Goal: Task Accomplishment & Management: Manage account settings

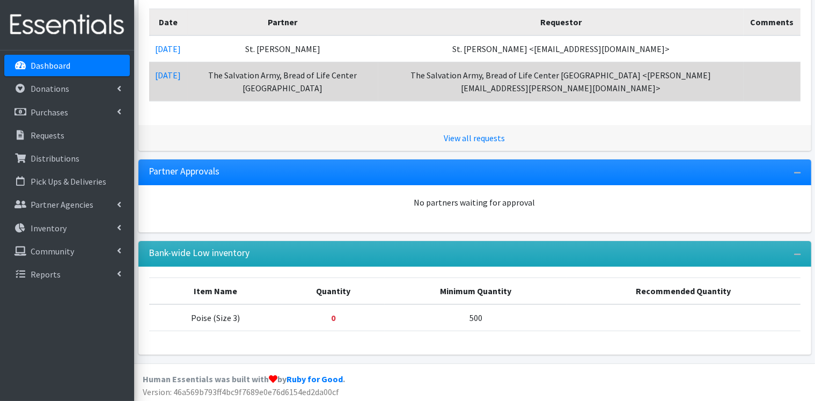
scroll to position [270, 0]
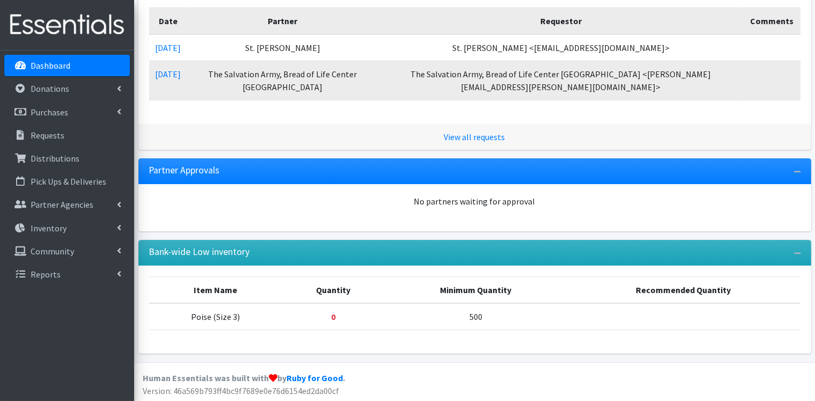
click at [50, 62] on p "Dashboard" at bounding box center [51, 65] width 40 height 11
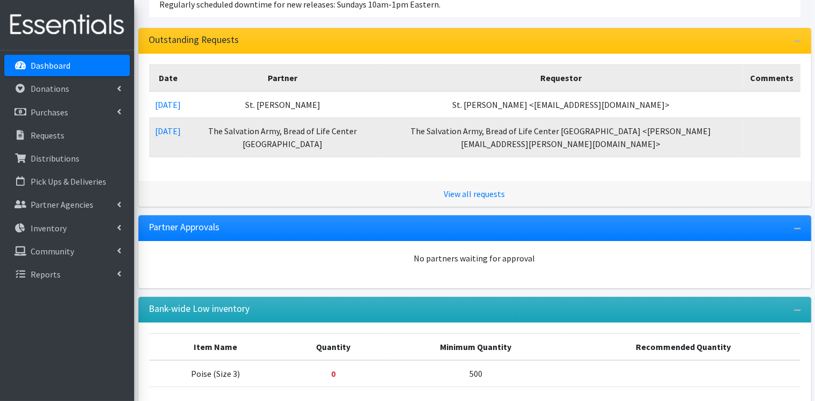
scroll to position [215, 0]
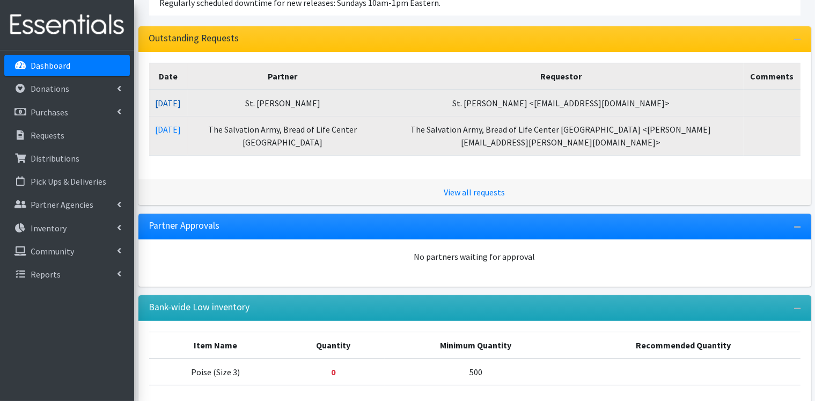
click at [181, 101] on link "[DATE]" at bounding box center [169, 103] width 26 height 11
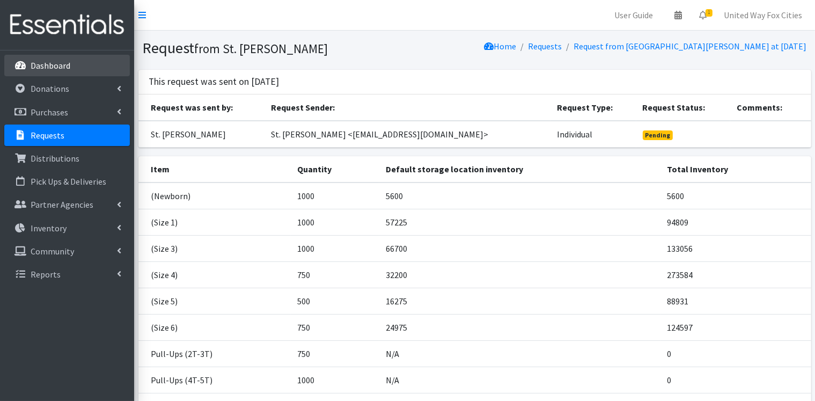
click at [51, 70] on p "Dashboard" at bounding box center [51, 65] width 40 height 11
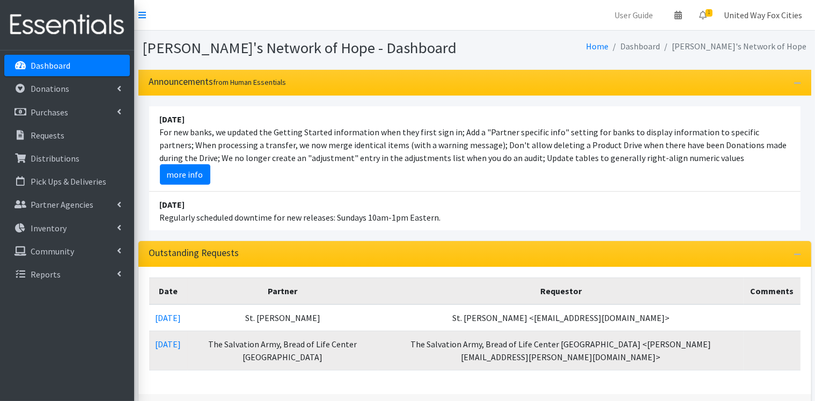
click at [785, 18] on link "United Way Fox Cities" at bounding box center [764, 14] width 96 height 21
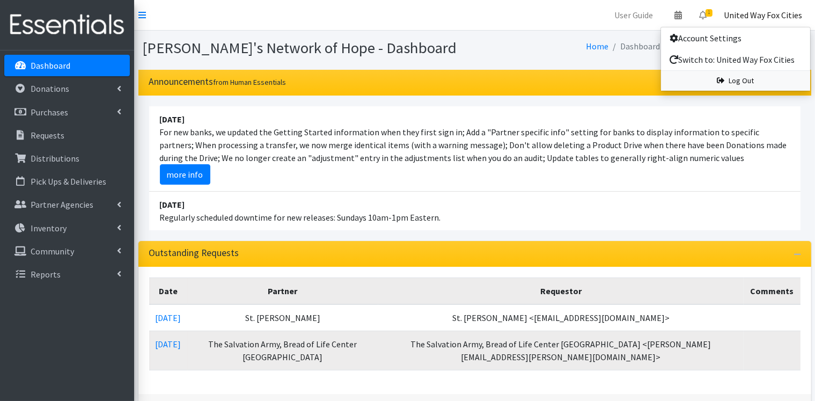
click at [754, 83] on link "Log Out" at bounding box center [735, 81] width 149 height 20
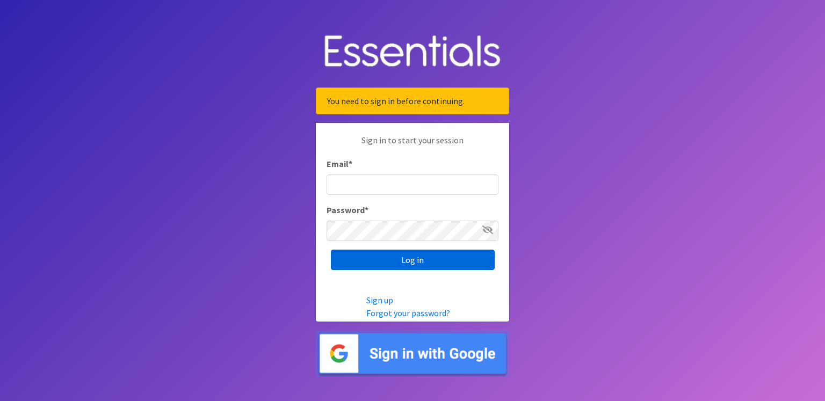
type input "renae.verstegen@unitedwayfoxcities.org"
click at [415, 260] on input "Log in" at bounding box center [413, 260] width 164 height 20
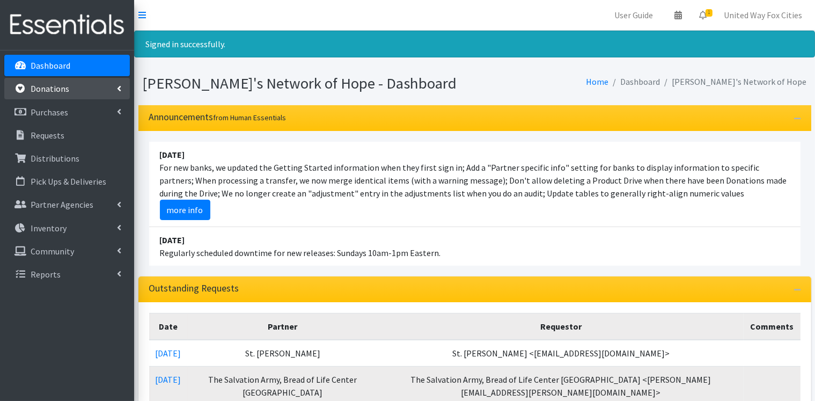
click at [56, 90] on p "Donations" at bounding box center [50, 88] width 39 height 11
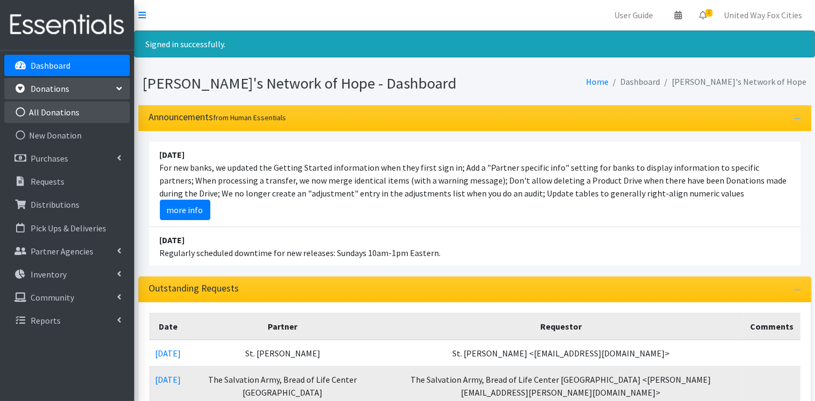
click at [60, 113] on link "All Donations" at bounding box center [67, 111] width 126 height 21
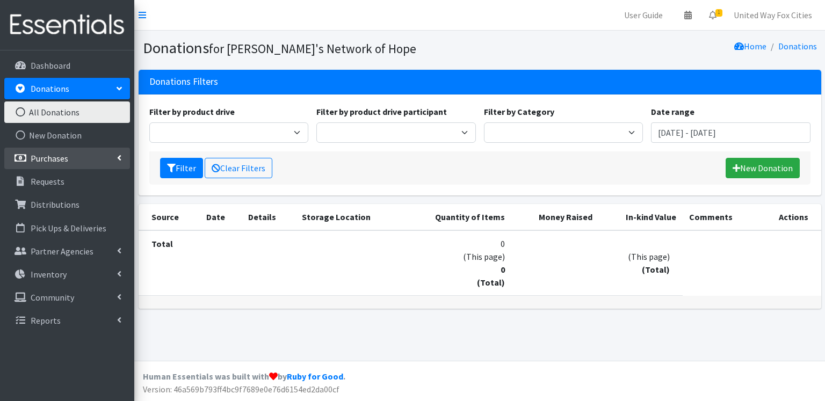
click at [68, 159] on link "Purchases" at bounding box center [67, 158] width 126 height 21
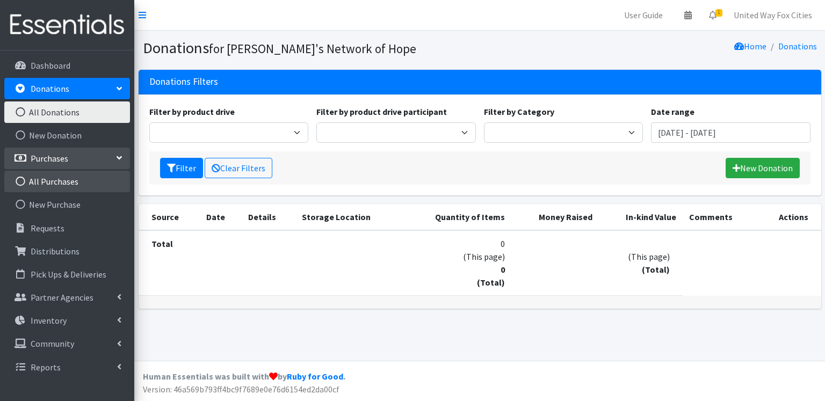
click at [57, 178] on link "All Purchases" at bounding box center [67, 181] width 126 height 21
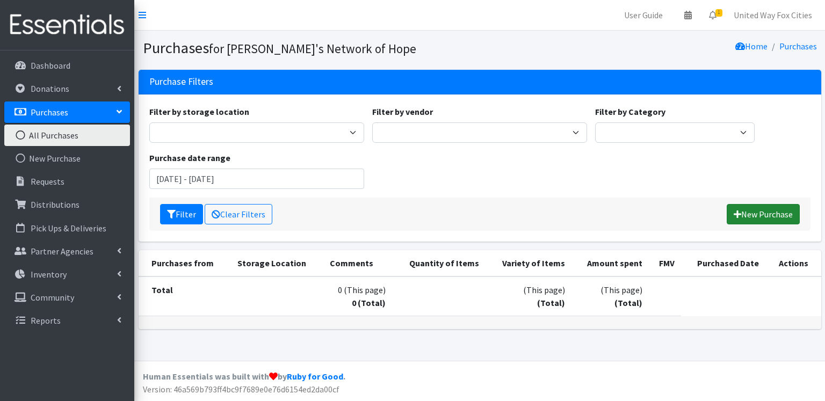
click at [761, 213] on link "New Purchase" at bounding box center [762, 214] width 73 height 20
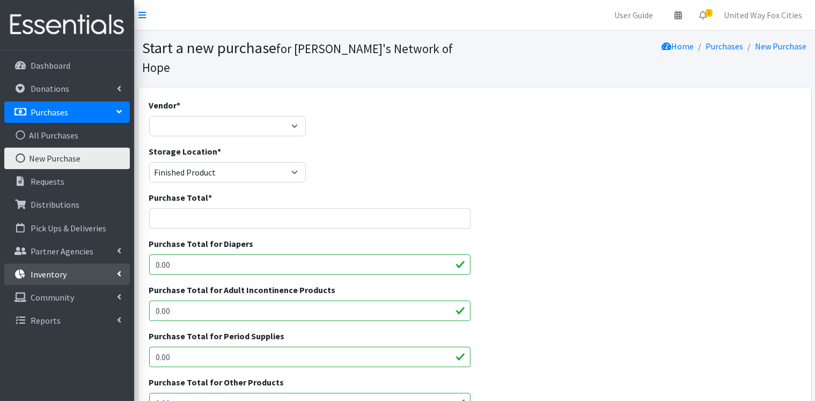
click at [118, 273] on icon at bounding box center [119, 273] width 4 height 9
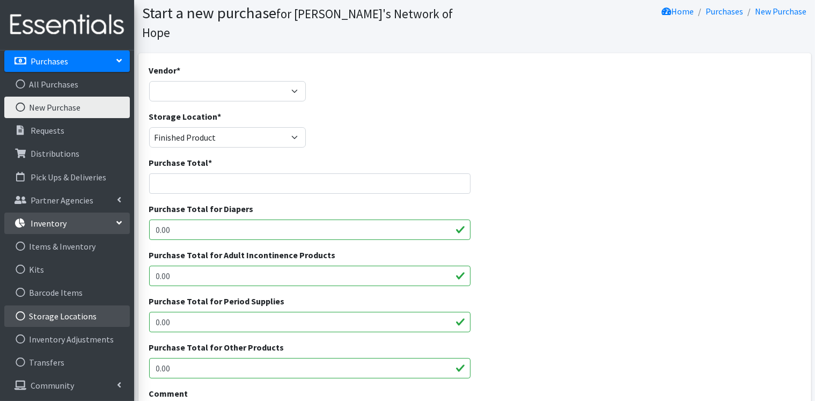
scroll to position [54, 0]
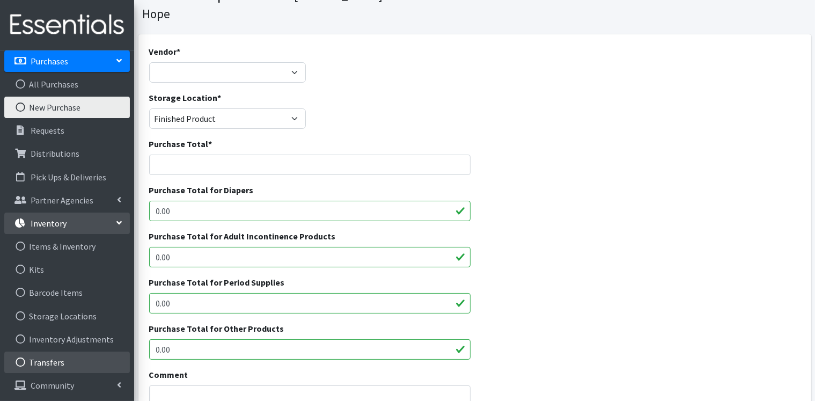
click at [55, 365] on link "Transfers" at bounding box center [67, 362] width 126 height 21
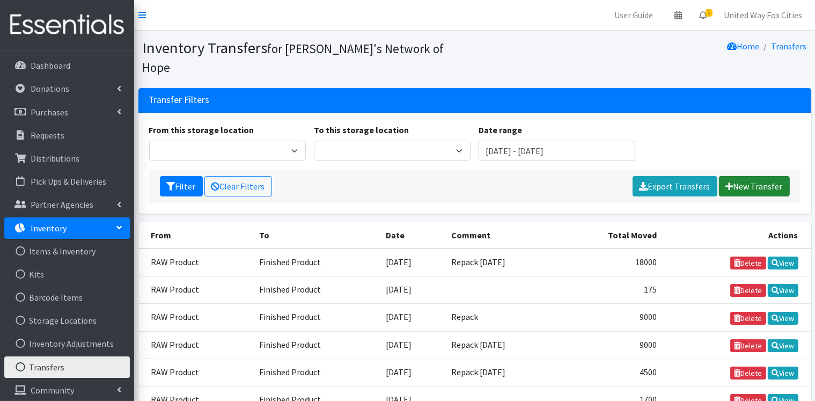
click at [757, 176] on link "New Transfer" at bounding box center [754, 186] width 71 height 20
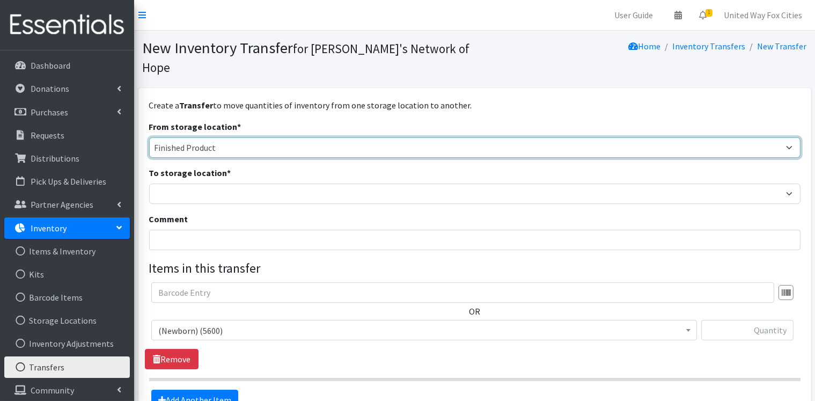
click at [234, 137] on select "Cloth Diapers Finished Product RAW Product" at bounding box center [475, 147] width 652 height 20
select select "448"
click at [149, 137] on select "Cloth Diapers Finished Product RAW Product" at bounding box center [475, 147] width 652 height 20
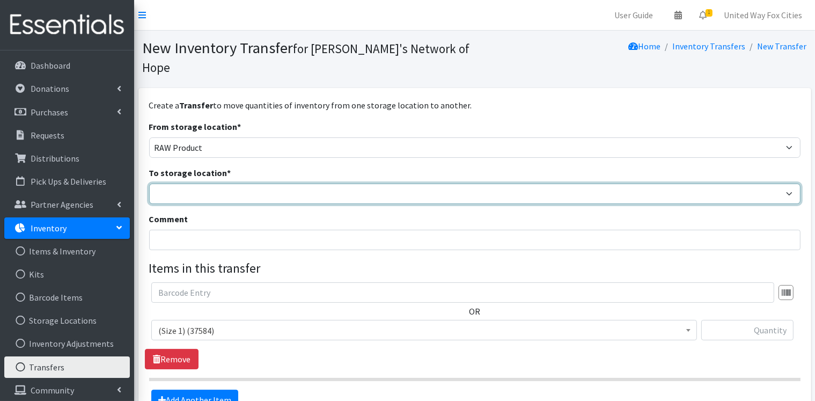
click at [210, 184] on select "Cloth Diapers Finished Product RAW Product" at bounding box center [475, 194] width 652 height 20
select select "447"
click at [149, 184] on select "Cloth Diapers Finished Product RAW Product" at bounding box center [475, 194] width 652 height 20
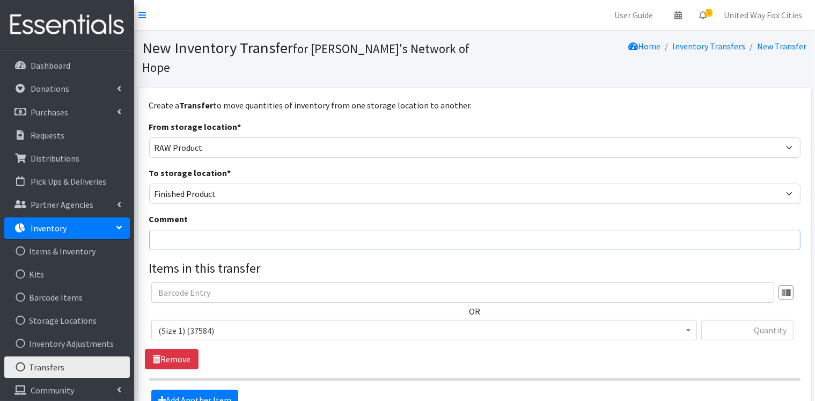
click at [228, 230] on input "Comment" at bounding box center [475, 240] width 652 height 20
type input "Repack"
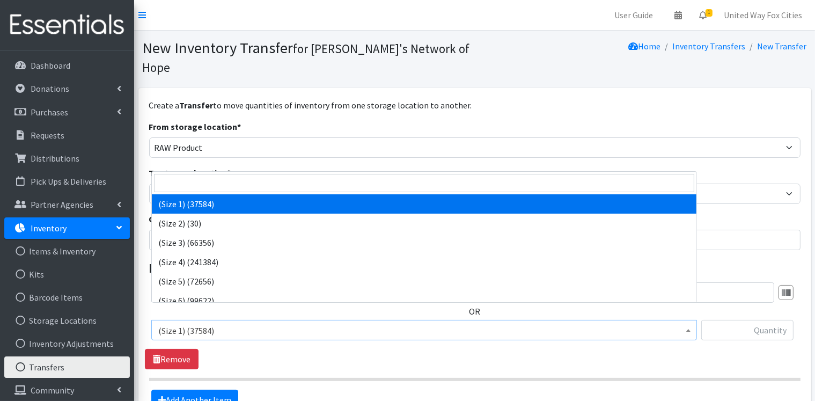
click at [169, 323] on span "(Size 1) (37584)" at bounding box center [424, 330] width 532 height 15
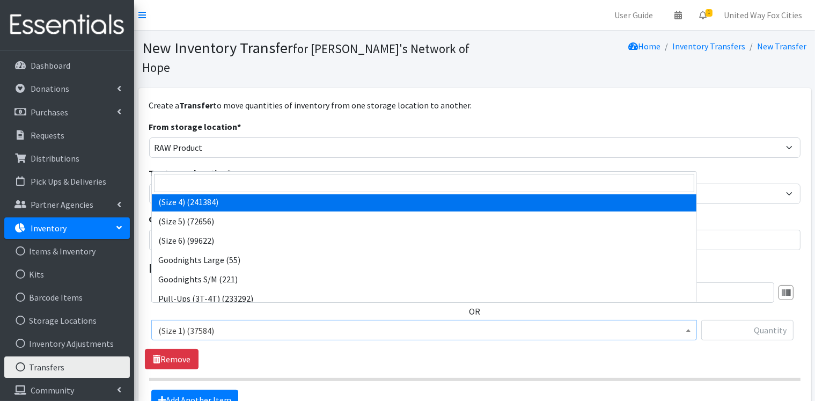
scroll to position [107, 0]
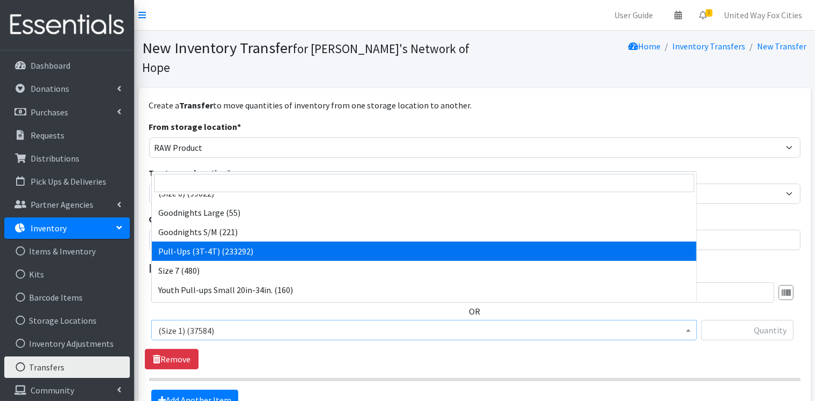
select select "14494"
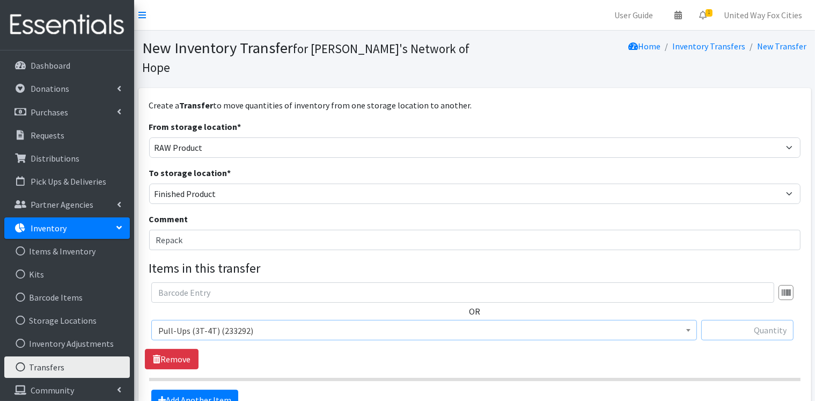
click at [765, 320] on input "text" at bounding box center [748, 330] width 92 height 20
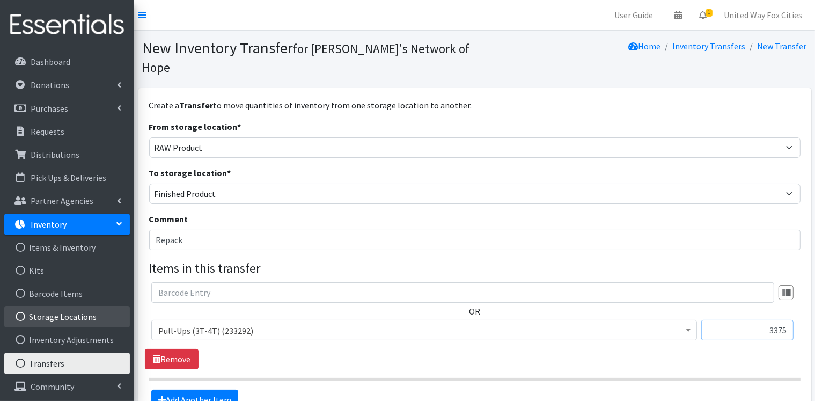
scroll to position [4, 0]
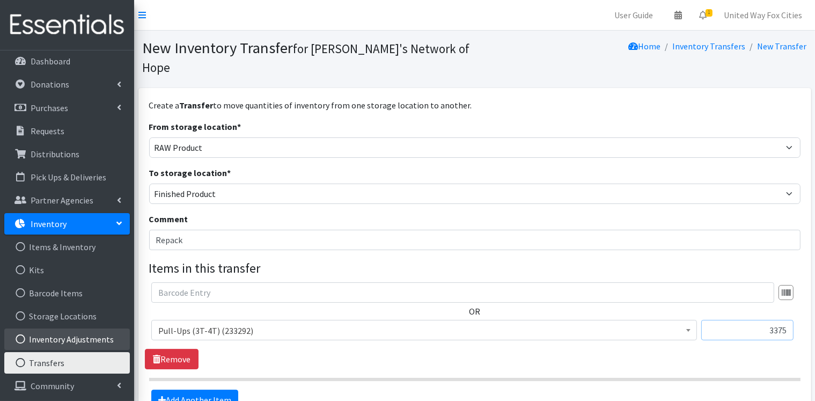
type input "3375"
click at [88, 340] on link "Inventory Adjustments" at bounding box center [67, 339] width 126 height 21
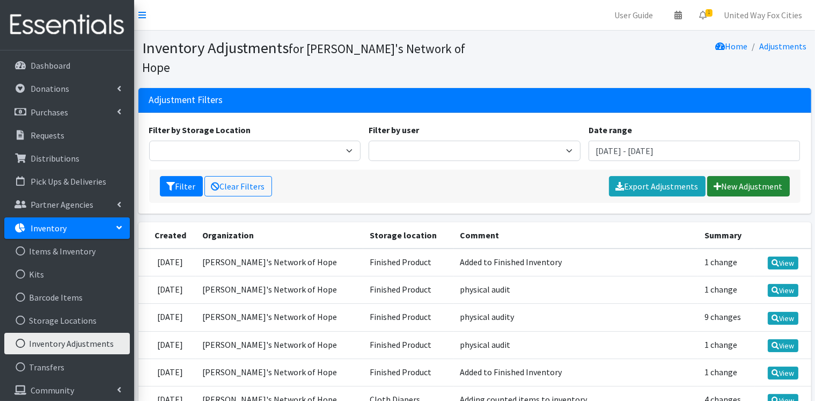
click at [745, 176] on link "New Adjustment" at bounding box center [749, 186] width 83 height 20
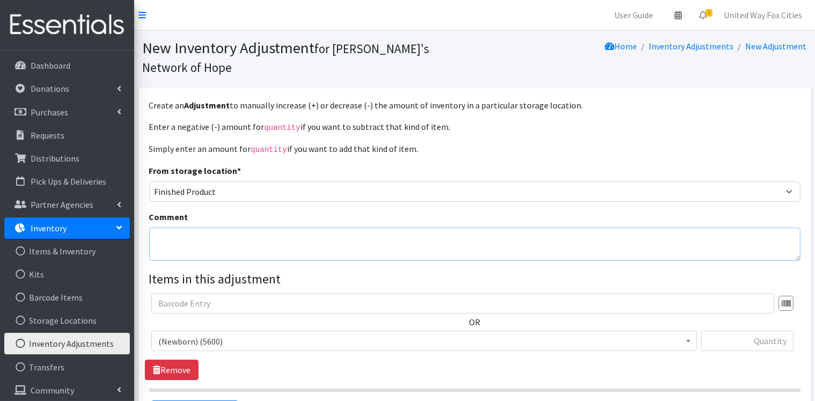
click at [214, 228] on textarea "Comment" at bounding box center [475, 244] width 652 height 33
type textarea "R"
type textarea "Boxed already repacked"
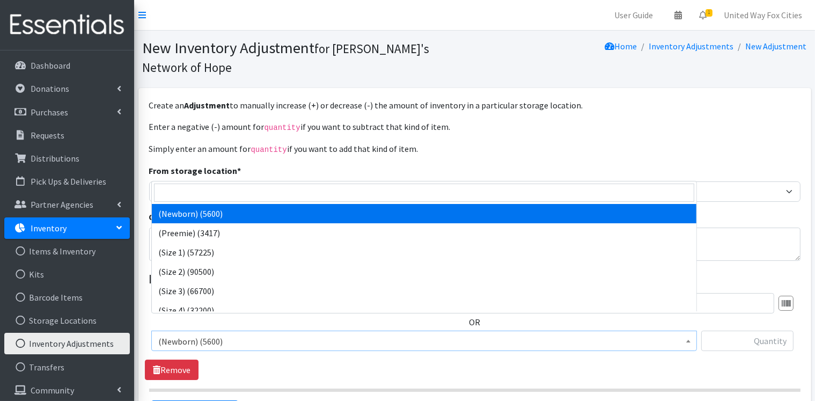
click at [236, 334] on span "(Newborn) (5600)" at bounding box center [424, 341] width 532 height 15
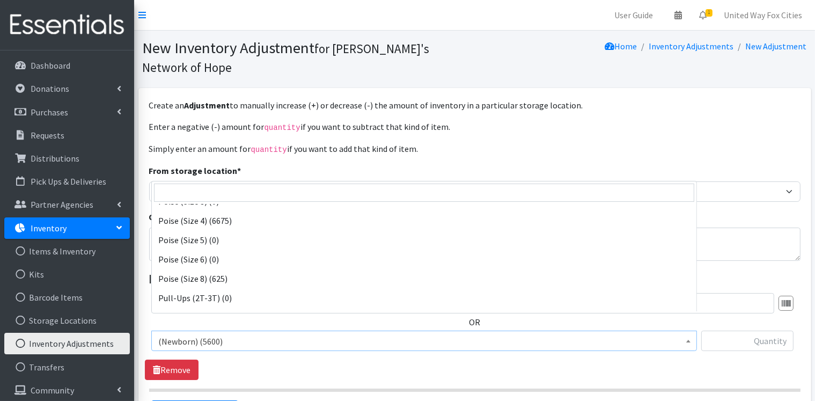
scroll to position [966, 0]
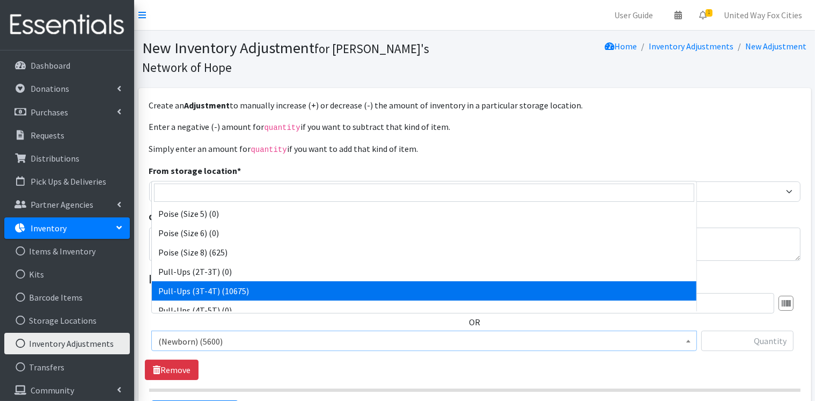
select select "14494"
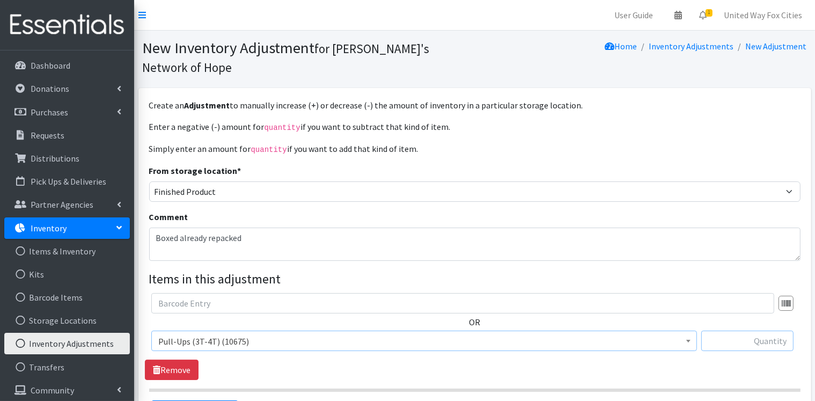
click at [769, 331] on input "text" at bounding box center [748, 341] width 92 height 20
type input "3375"
click at [247, 228] on textarea "Boxed already repacked" at bounding box center [475, 244] width 652 height 33
type textarea "B"
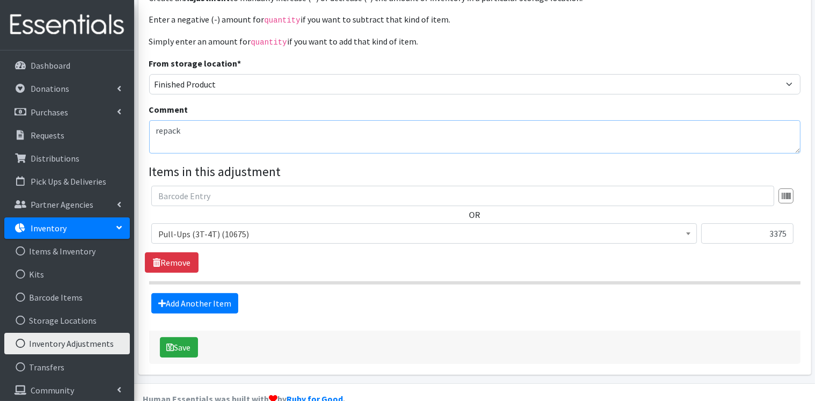
scroll to position [109, 0]
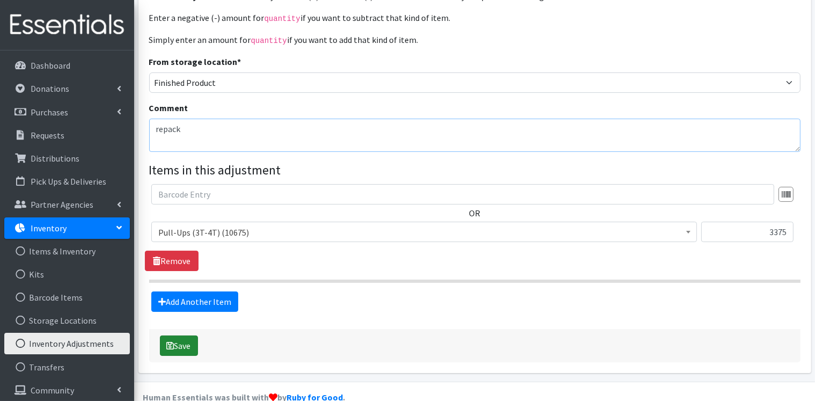
type textarea "repack"
click at [185, 336] on button "Save" at bounding box center [179, 346] width 38 height 20
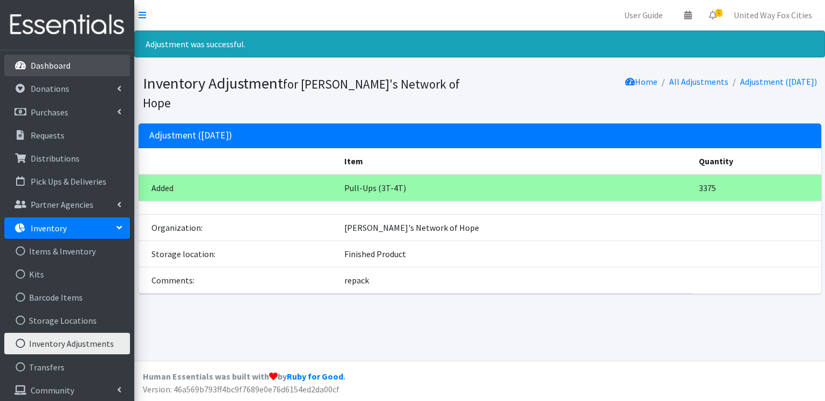
click at [60, 71] on link "Dashboard" at bounding box center [67, 65] width 126 height 21
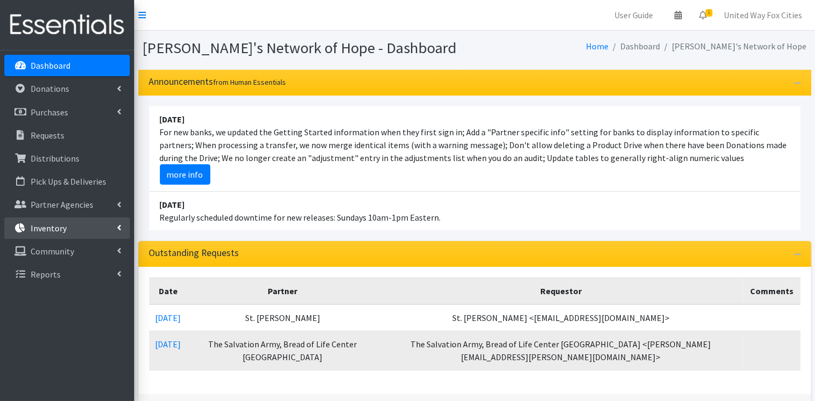
click at [118, 229] on icon at bounding box center [119, 227] width 4 height 9
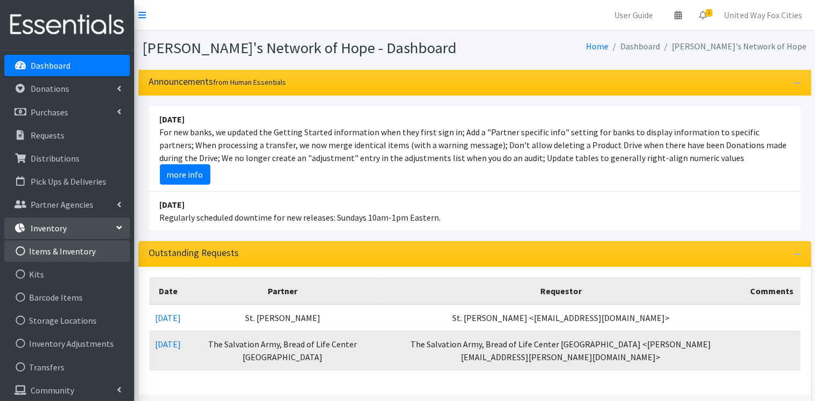
click at [75, 248] on link "Items & Inventory" at bounding box center [67, 250] width 126 height 21
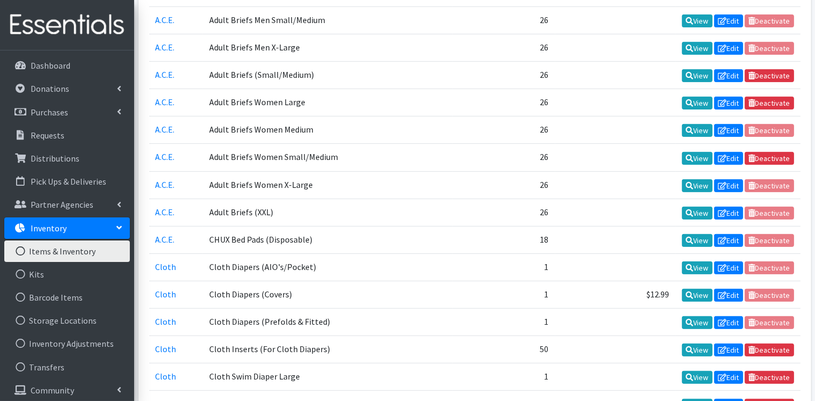
scroll to position [161, 0]
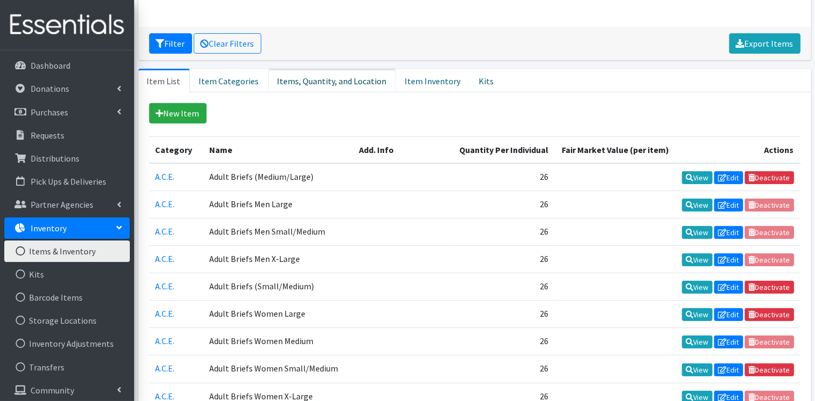
click at [335, 82] on link "Items, Quantity, and Location" at bounding box center [332, 81] width 128 height 24
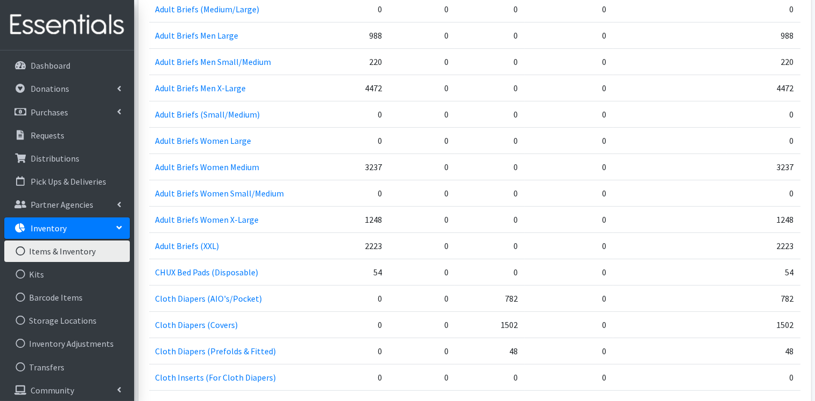
scroll to position [0, 0]
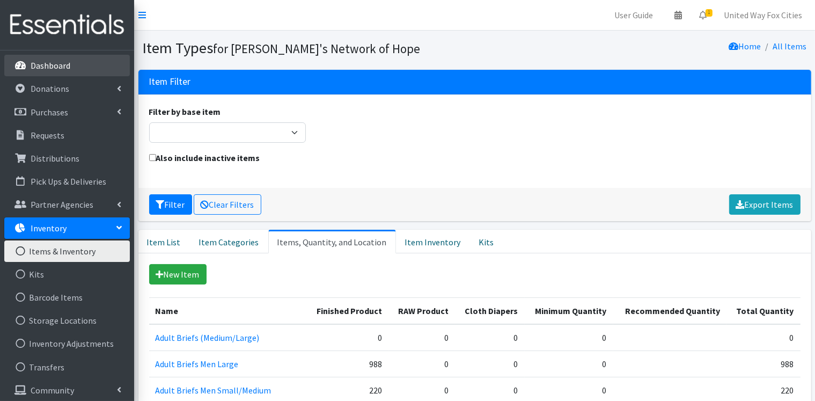
click at [47, 71] on link "Dashboard" at bounding box center [67, 65] width 126 height 21
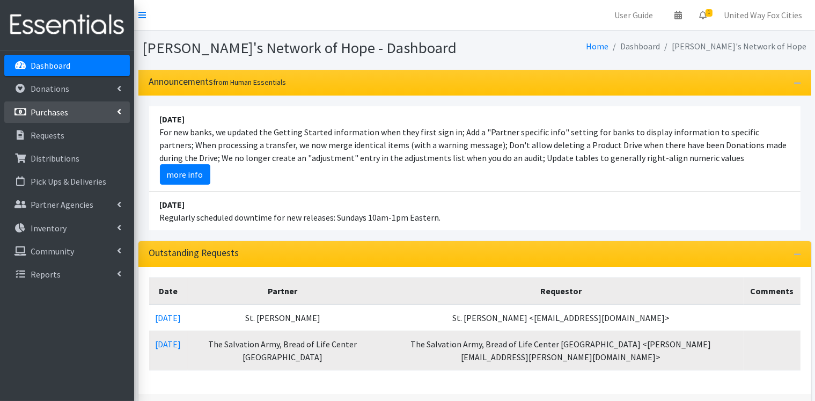
click at [122, 112] on link "Purchases" at bounding box center [67, 111] width 126 height 21
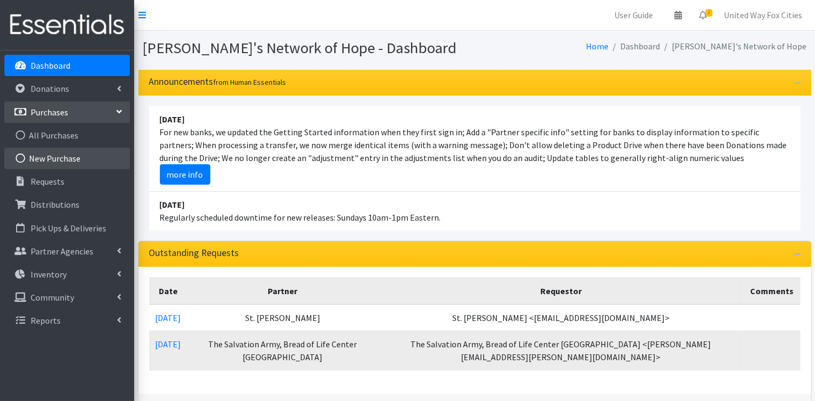
click at [68, 162] on link "New Purchase" at bounding box center [67, 158] width 126 height 21
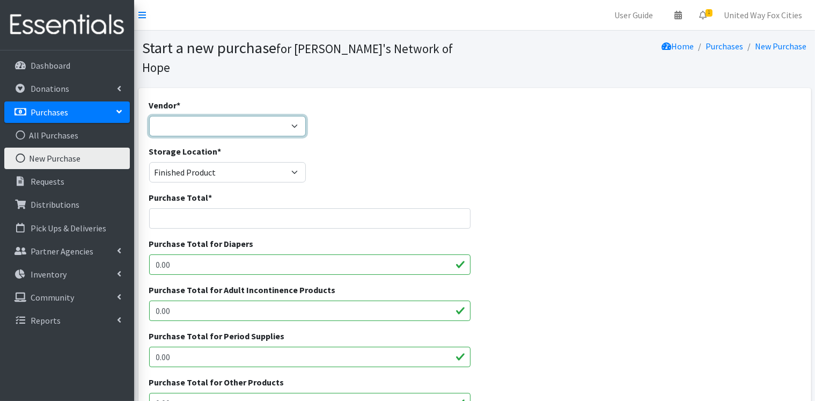
click at [296, 116] on select "HDI National Diaper Bank Network ---Not Listed---" at bounding box center [227, 126] width 157 height 20
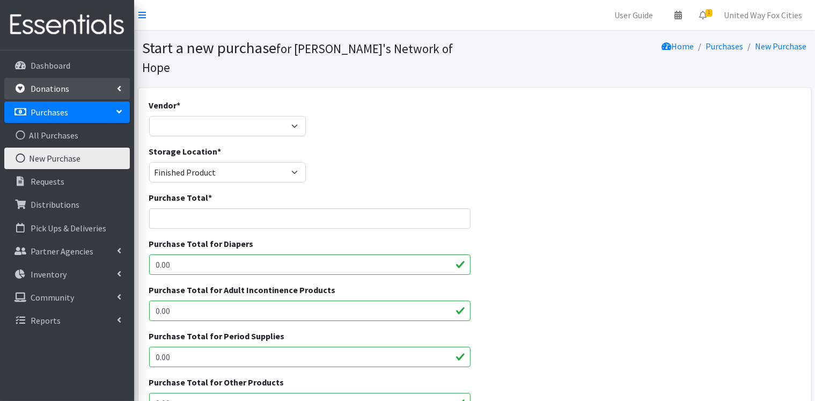
click at [63, 88] on p "Donations" at bounding box center [50, 88] width 39 height 11
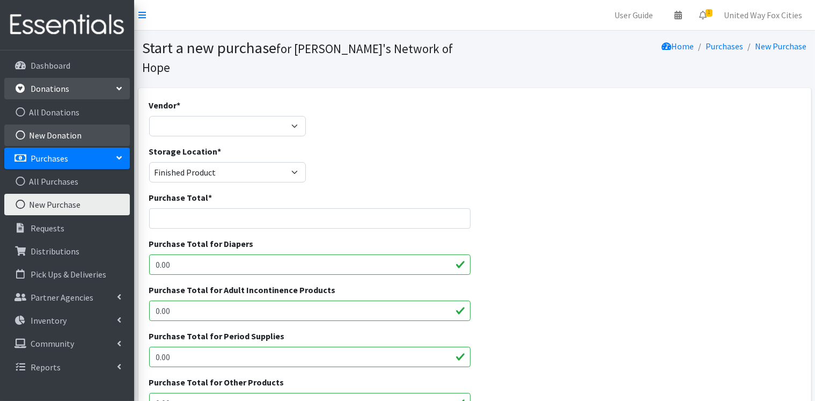
click at [62, 132] on link "New Donation" at bounding box center [67, 135] width 126 height 21
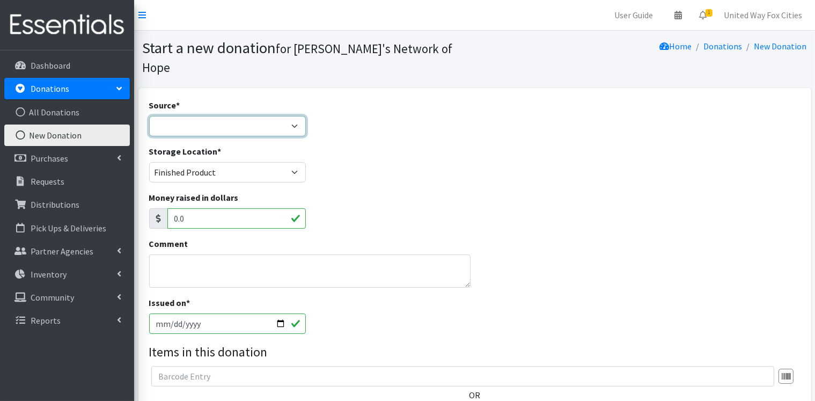
click at [255, 116] on select "Product Drive Manufacturer Donation Site Misc. Donation" at bounding box center [227, 126] width 157 height 20
select select "Manufacturer"
click at [149, 116] on select "Product Drive Manufacturer Donation Site Misc. Donation" at bounding box center [227, 126] width 157 height 20
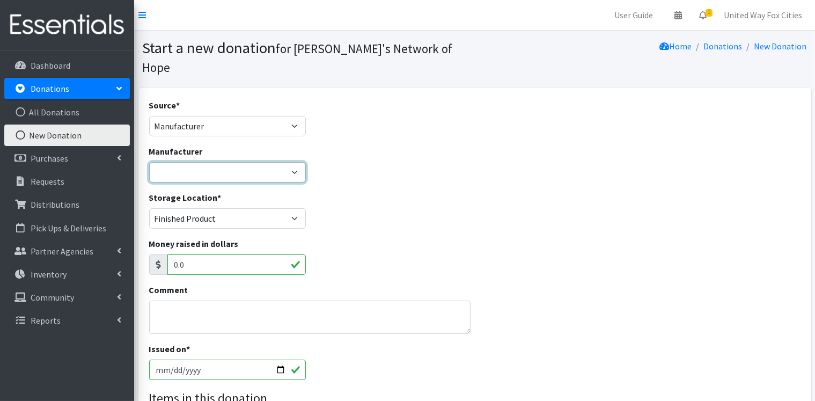
click at [214, 162] on select "Kimberly-Clark National Diaper Bank Network ---Create new Manufacturer---" at bounding box center [227, 172] width 157 height 20
select select "284"
click at [149, 162] on select "Kimberly-Clark National Diaper Bank Network ---Create new Manufacturer---" at bounding box center [227, 172] width 157 height 20
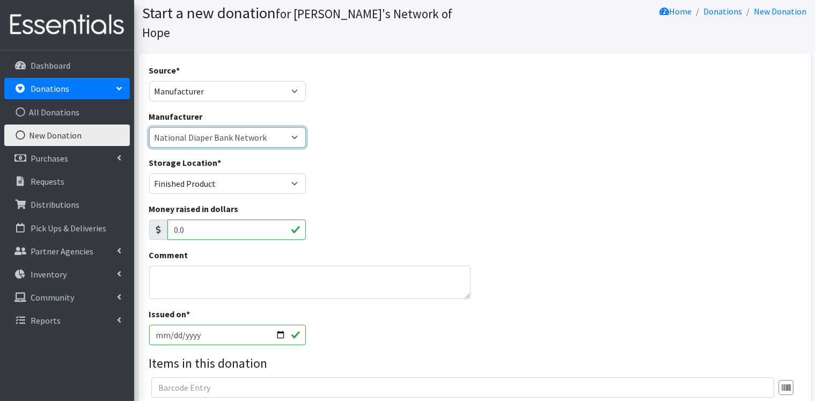
scroll to position [107, 0]
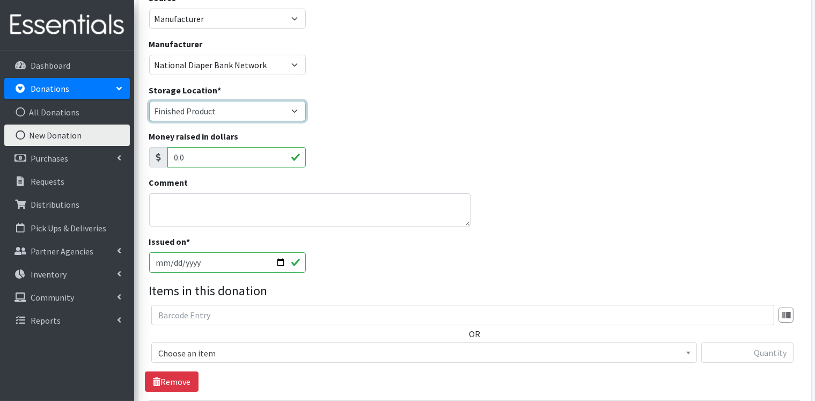
click at [290, 101] on select "Cloth Diapers Finished Product RAW Product" at bounding box center [227, 111] width 157 height 20
select select "448"
click at [149, 101] on select "Cloth Diapers Finished Product RAW Product" at bounding box center [227, 111] width 157 height 20
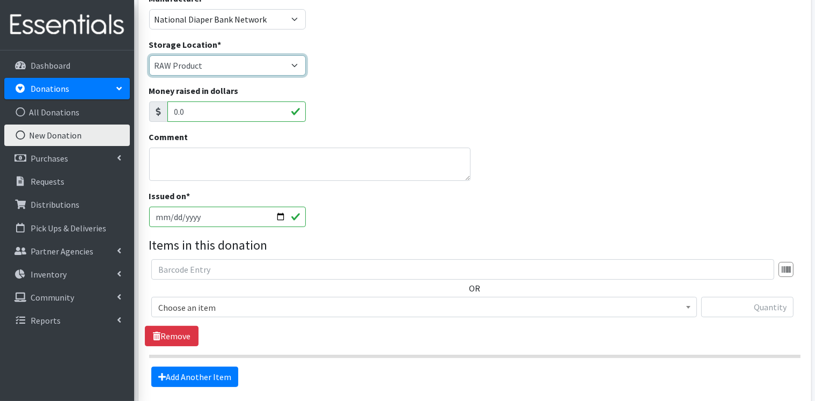
scroll to position [161, 0]
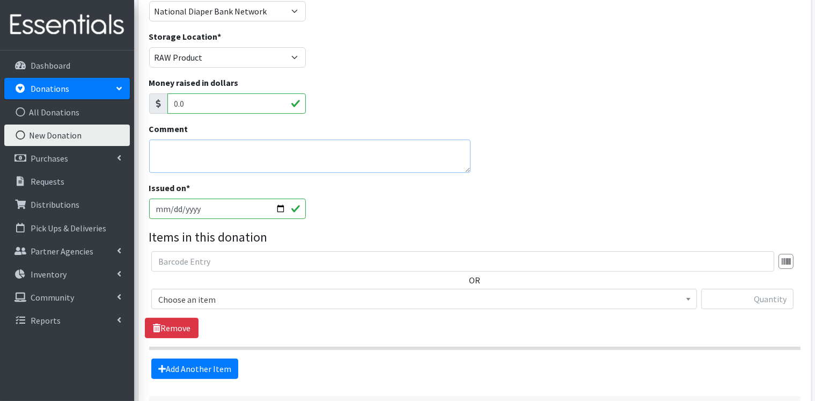
click at [220, 140] on textarea "Comment" at bounding box center [310, 156] width 322 height 33
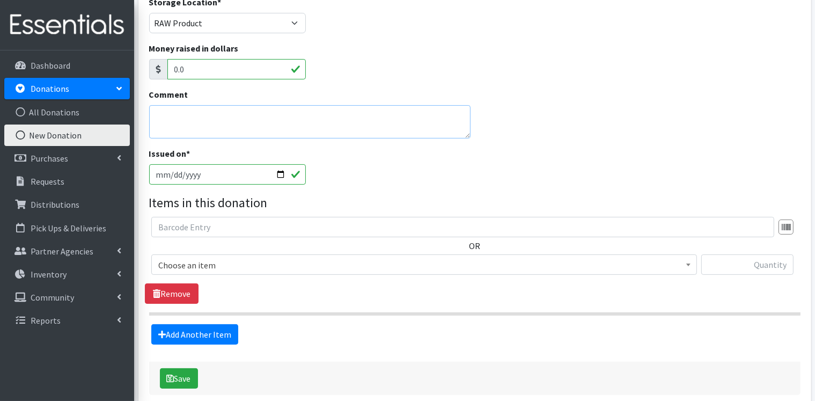
scroll to position [215, 0]
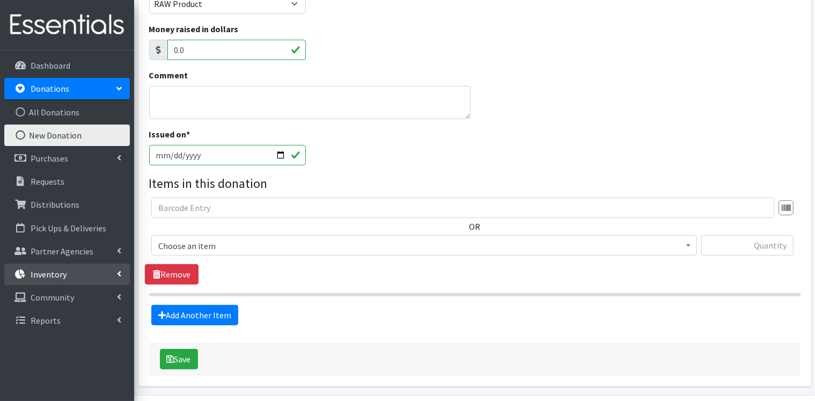
click at [121, 276] on link "Inventory" at bounding box center [67, 274] width 126 height 21
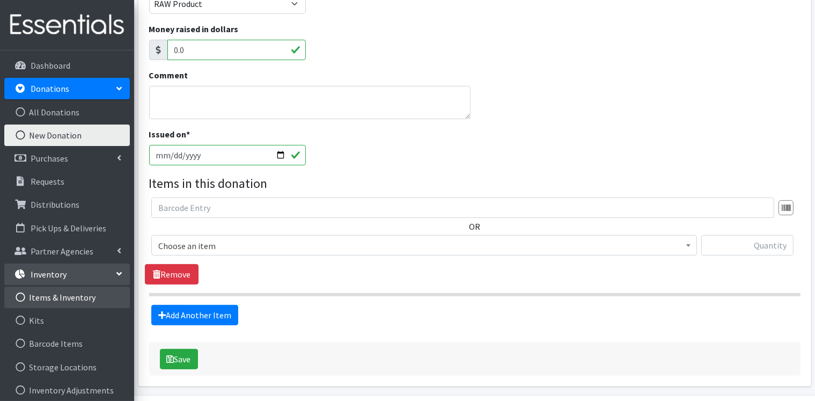
click at [82, 295] on link "Items & Inventory" at bounding box center [67, 297] width 126 height 21
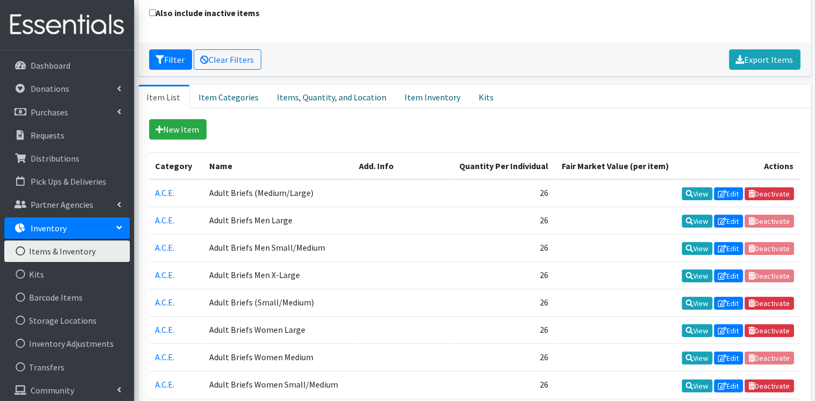
scroll to position [215, 0]
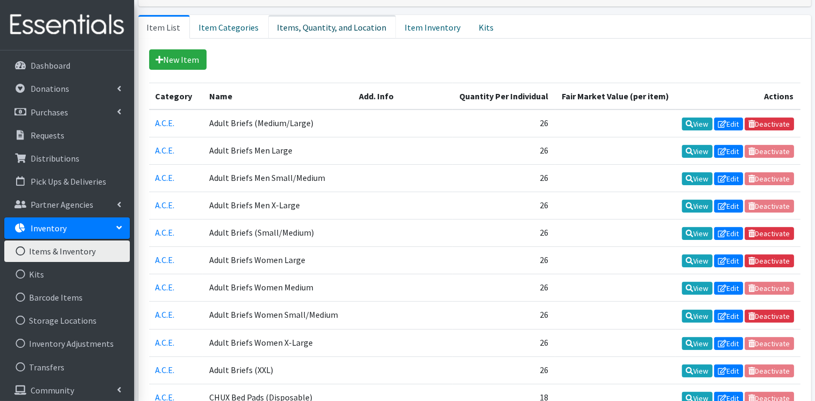
click at [327, 27] on link "Items, Quantity, and Location" at bounding box center [332, 27] width 128 height 24
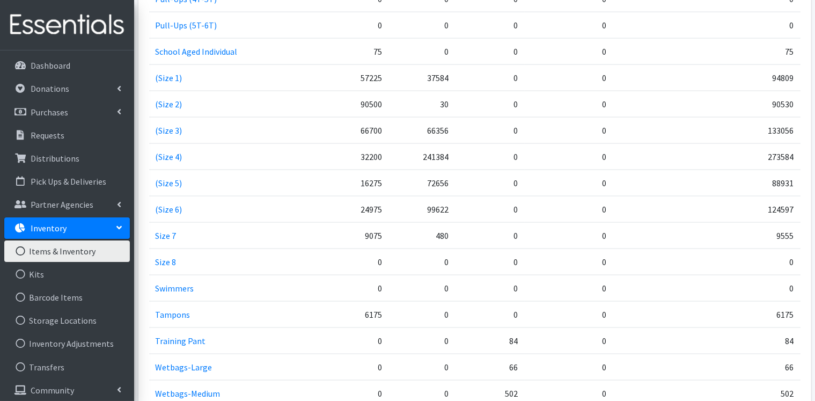
scroll to position [1610, 0]
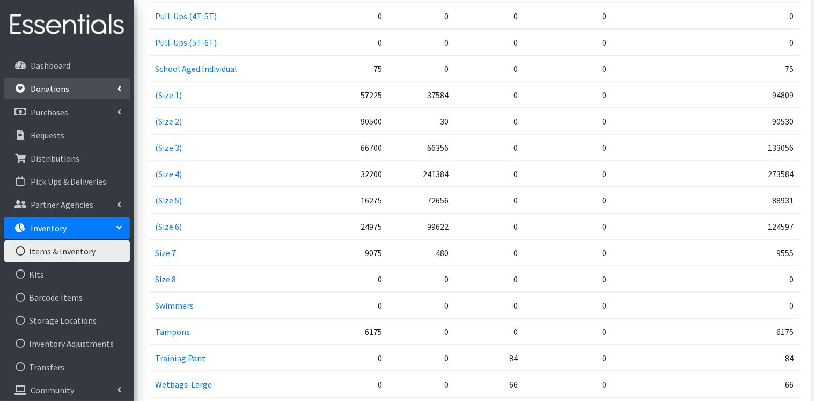
click at [81, 92] on link "Donations" at bounding box center [67, 88] width 126 height 21
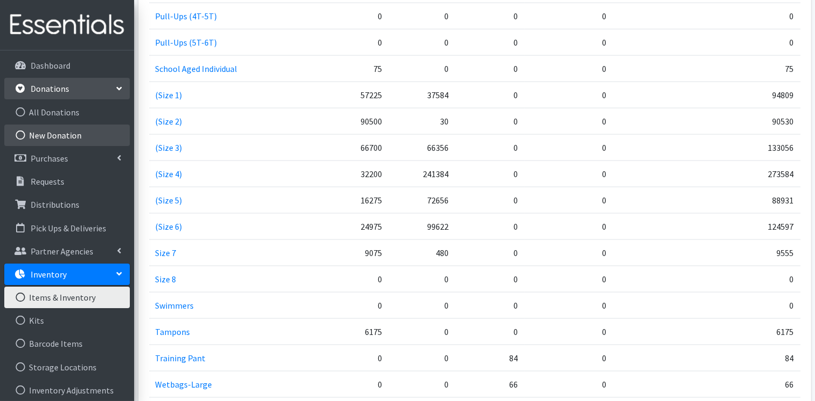
click at [63, 136] on link "New Donation" at bounding box center [67, 135] width 126 height 21
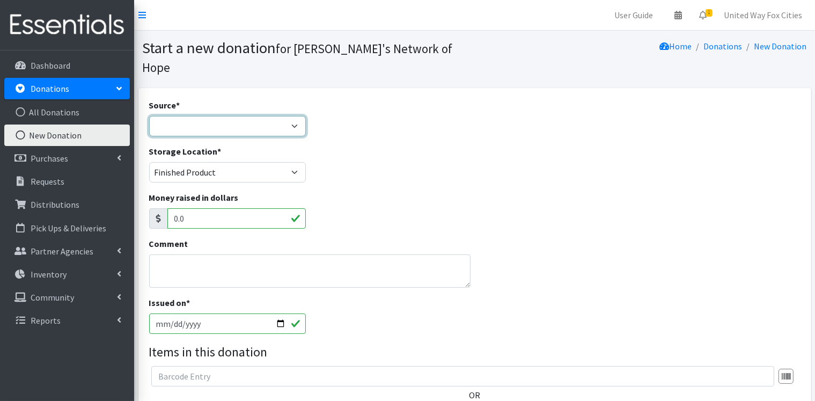
click at [286, 116] on select "Product Drive Manufacturer Donation Site Misc. Donation" at bounding box center [227, 126] width 157 height 20
select select "Manufacturer"
click at [149, 116] on select "Product Drive Manufacturer Donation Site Misc. Donation" at bounding box center [227, 126] width 157 height 20
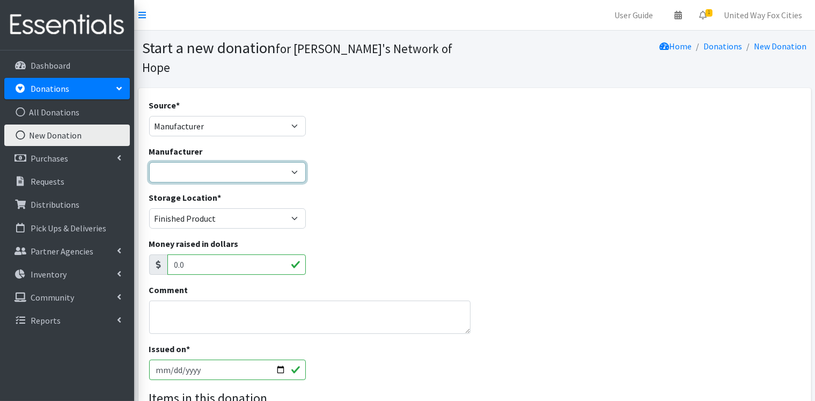
click at [209, 162] on select "Kimberly-Clark National Diaper Bank Network ---Create new Manufacturer---" at bounding box center [227, 172] width 157 height 20
select select "284"
click at [149, 162] on select "Kimberly-Clark National Diaper Bank Network ---Create new Manufacturer---" at bounding box center [227, 172] width 157 height 20
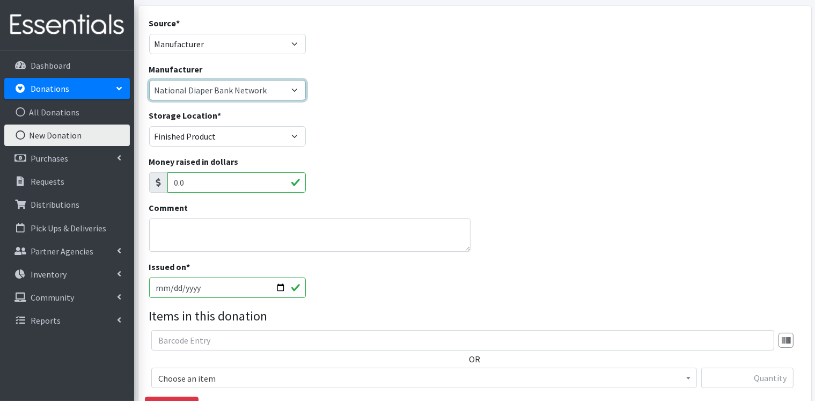
scroll to position [107, 0]
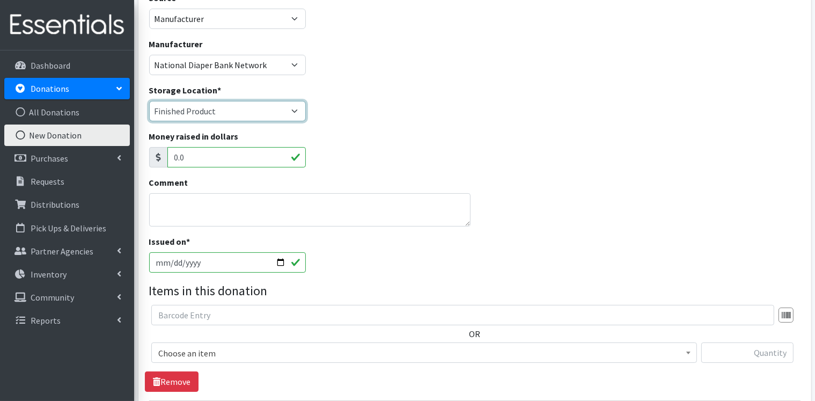
click at [243, 101] on select "Cloth Diapers Finished Product RAW Product" at bounding box center [227, 111] width 157 height 20
select select "448"
click at [149, 101] on select "Cloth Diapers Finished Product RAW Product" at bounding box center [227, 111] width 157 height 20
click at [213, 193] on textarea "Comment" at bounding box center [310, 209] width 322 height 33
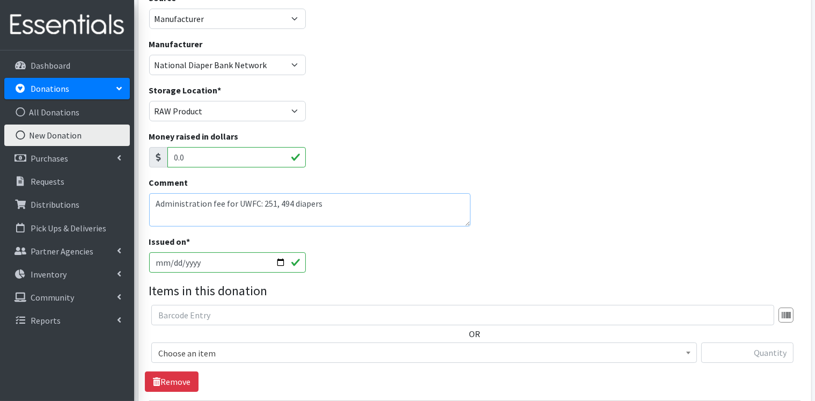
click at [157, 193] on textarea "Administration fee for UWFC: 251, 494 diapers" at bounding box center [310, 209] width 322 height 33
click at [352, 193] on textarea "$7,000 Administration fee for UWFC: 251, 494 diapers" at bounding box center [310, 209] width 322 height 33
type textarea "$7,000 Administration fee for UWFC: 251, 494 diapers $5,250 Administration fee …"
click at [275, 252] on input "2025-08-18" at bounding box center [227, 262] width 157 height 20
type input "2025-08-01"
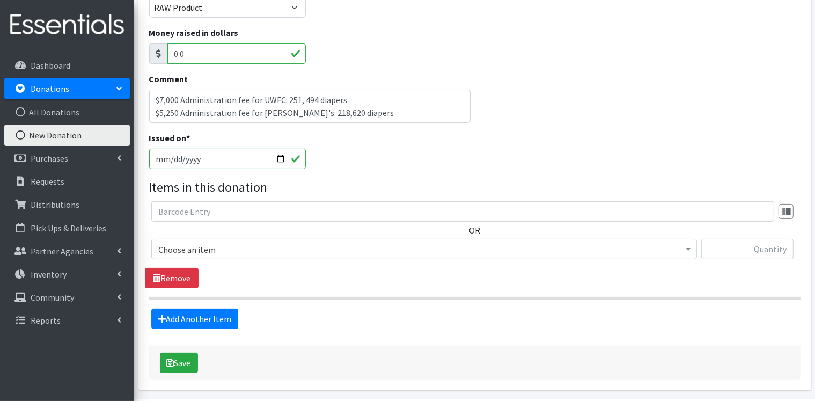
scroll to position [215, 0]
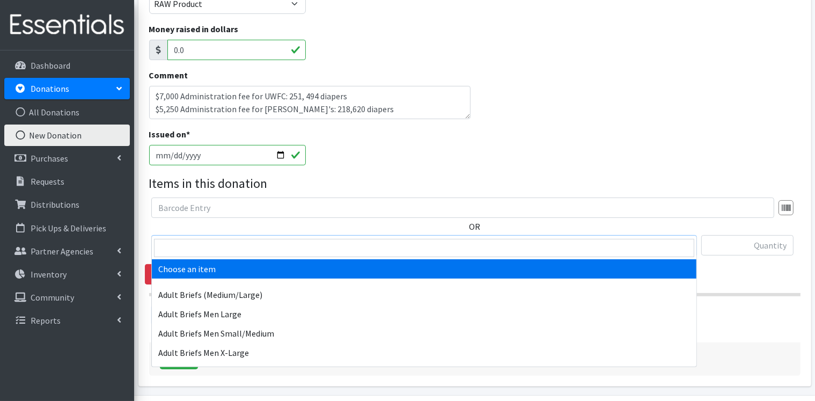
click at [283, 238] on span "Choose an item" at bounding box center [424, 245] width 532 height 15
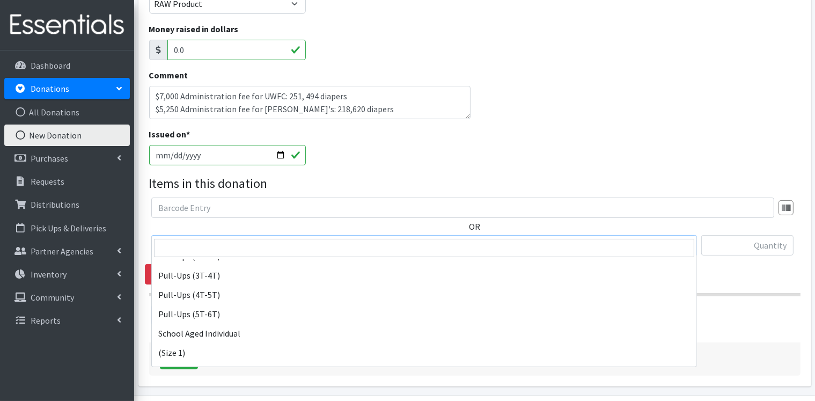
scroll to position [966, 0]
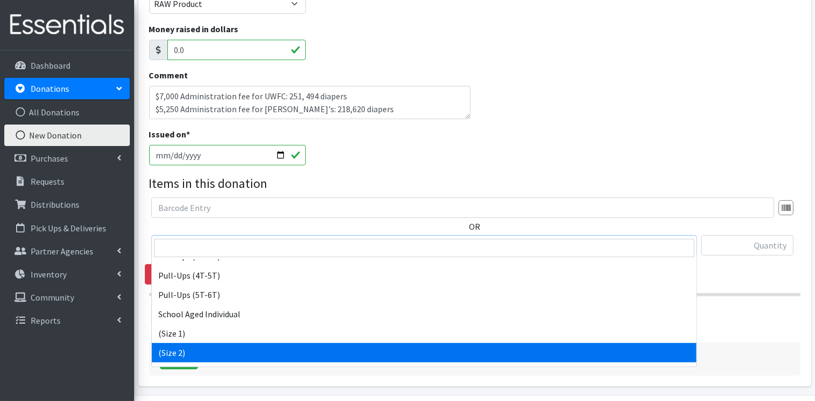
select select "14510"
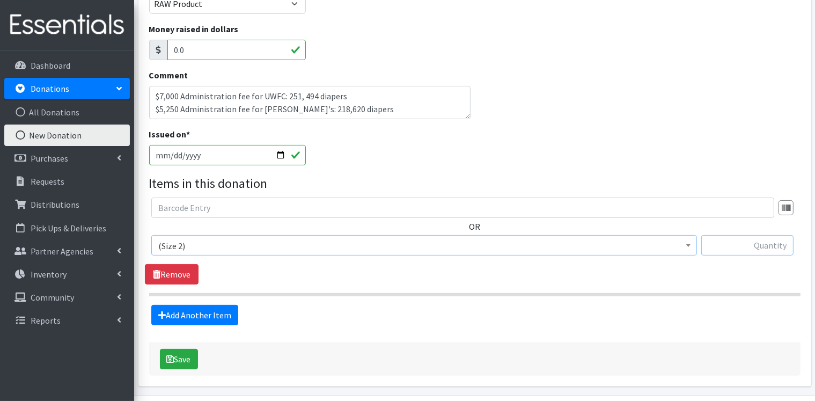
click at [728, 235] on input "text" at bounding box center [748, 245] width 92 height 20
type input "46040"
click at [189, 305] on link "Add Another Item" at bounding box center [194, 315] width 87 height 20
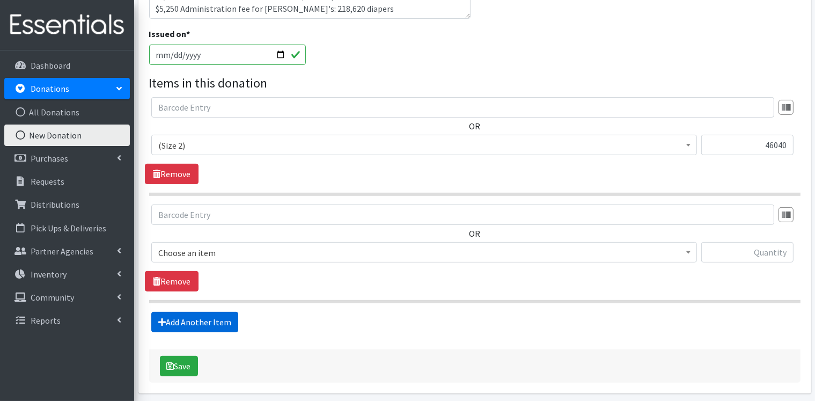
scroll to position [337, 0]
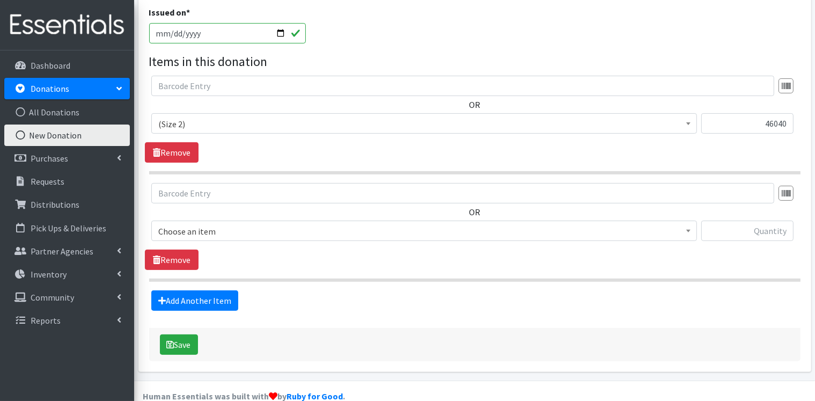
click at [244, 224] on span "Choose an item" at bounding box center [424, 231] width 532 height 15
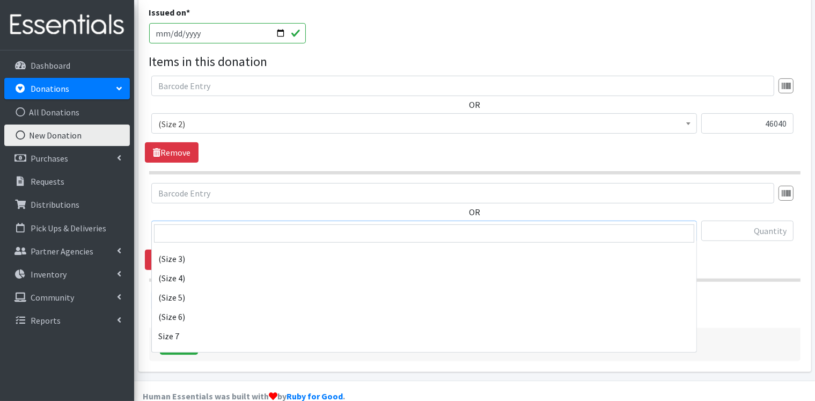
scroll to position [1074, 0]
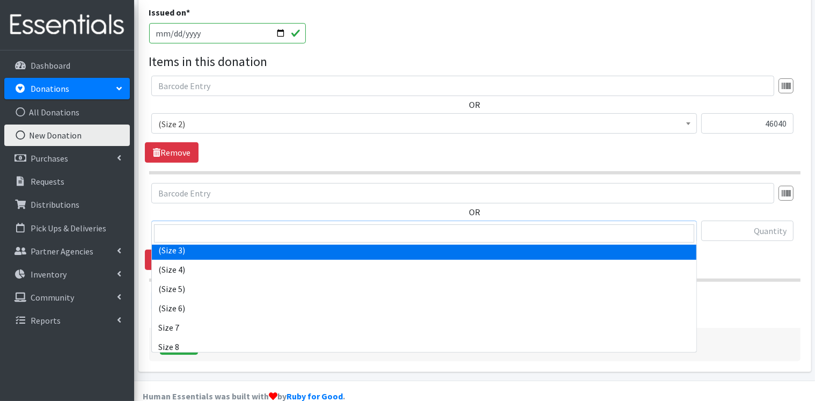
select select "14507"
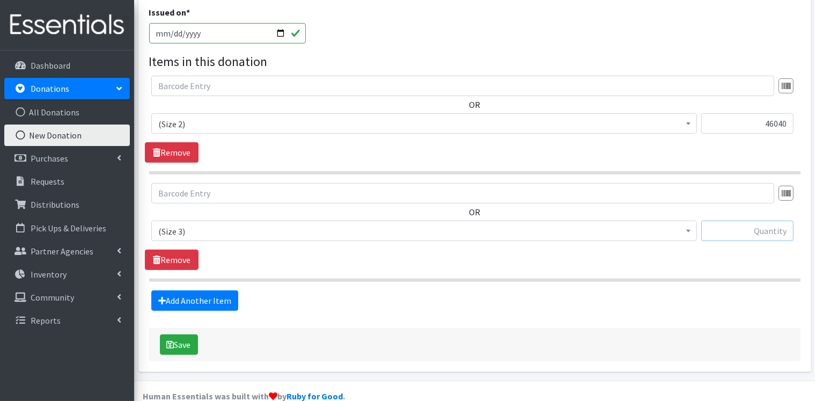
click at [741, 221] on input "text" at bounding box center [748, 231] width 92 height 20
type input "82320"
click at [203, 290] on link "Add Another Item" at bounding box center [194, 300] width 87 height 20
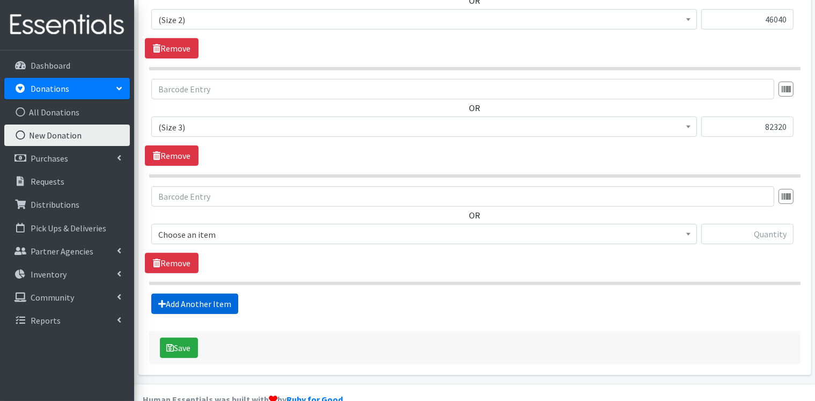
scroll to position [443, 0]
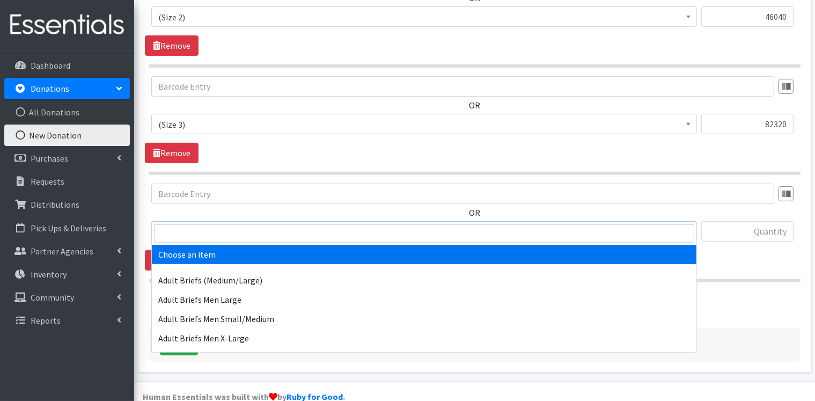
click at [226, 224] on span "Choose an item" at bounding box center [424, 231] width 532 height 15
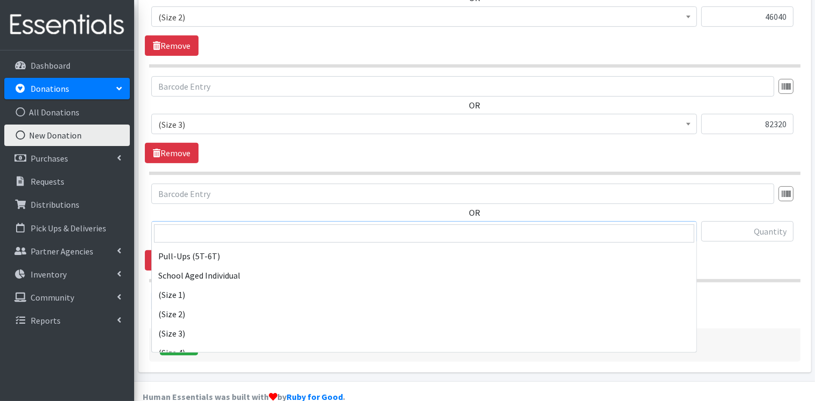
scroll to position [1020, 0]
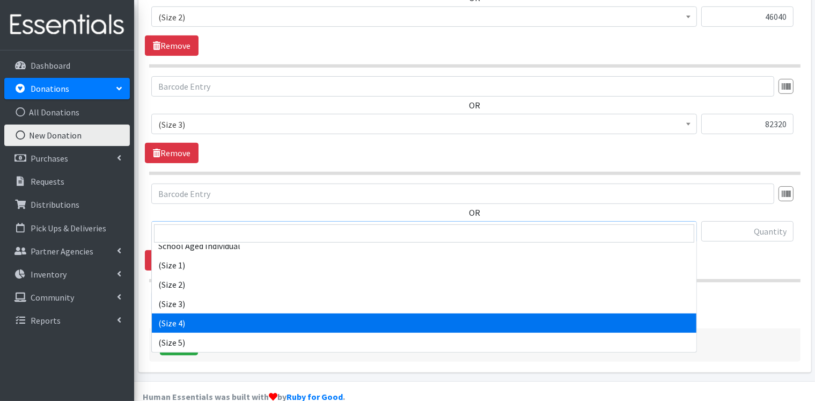
select select "14512"
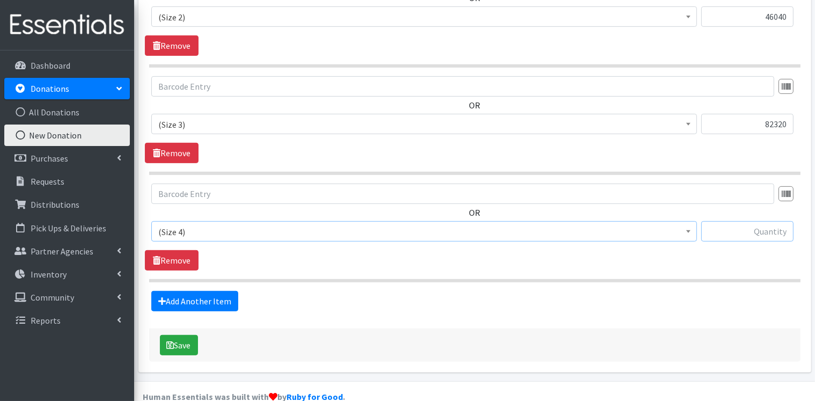
click at [766, 221] on input "text" at bounding box center [748, 231] width 92 height 20
type input "140986"
click at [208, 291] on link "Add Another Item" at bounding box center [194, 301] width 87 height 20
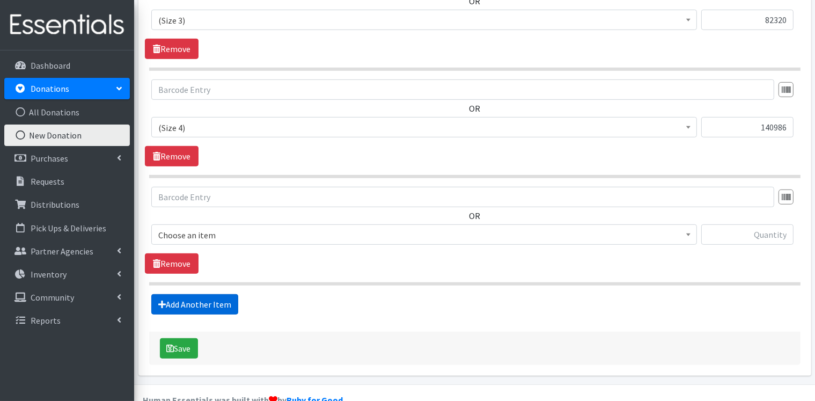
scroll to position [550, 0]
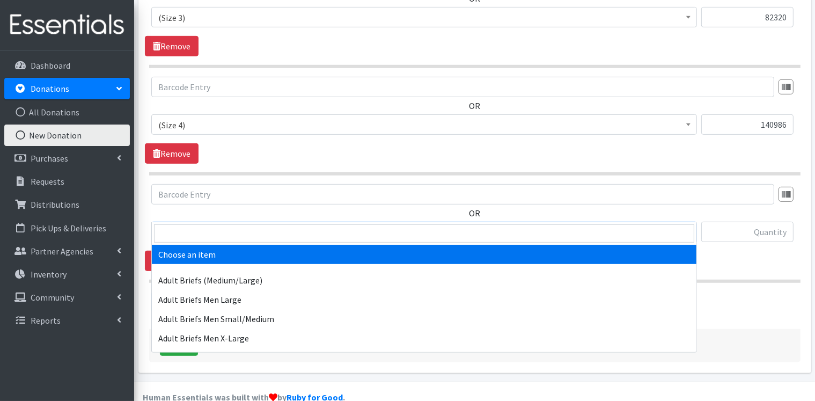
click at [250, 225] on span "Choose an item" at bounding box center [424, 232] width 532 height 15
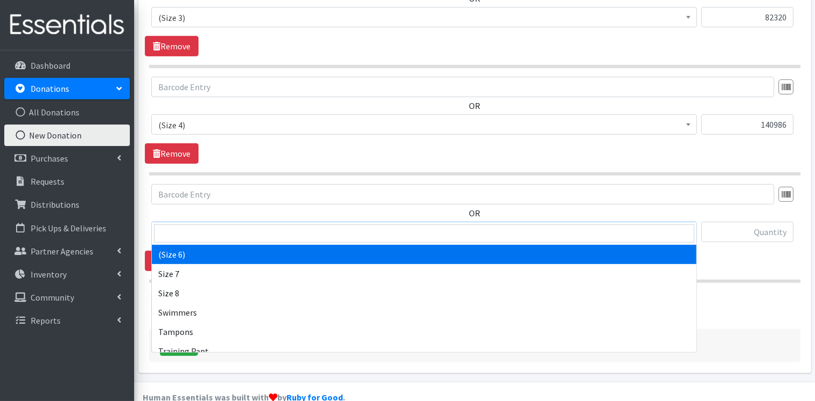
scroll to position [1074, 0]
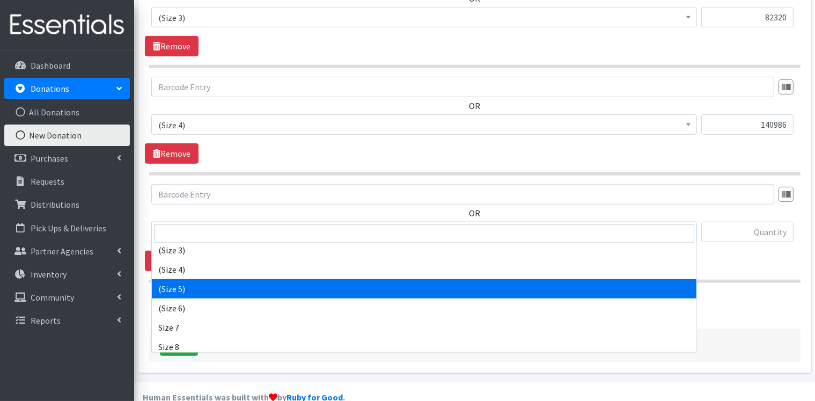
select select "14488"
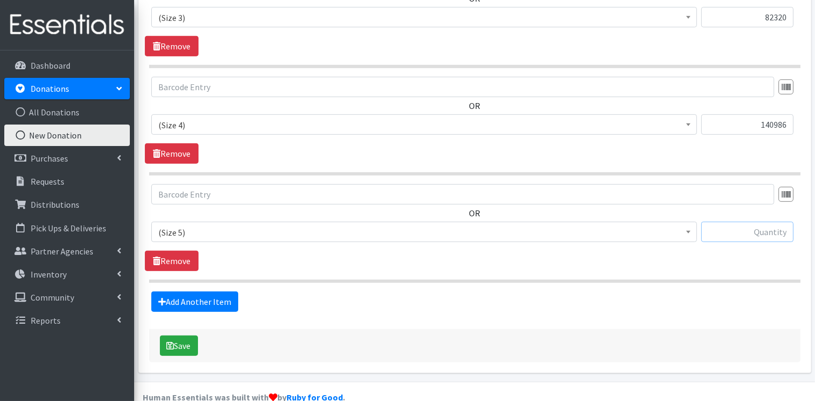
click at [773, 222] on input "text" at bounding box center [748, 232] width 92 height 20
type input "93804"
click at [203, 291] on link "Add Another Item" at bounding box center [194, 301] width 87 height 20
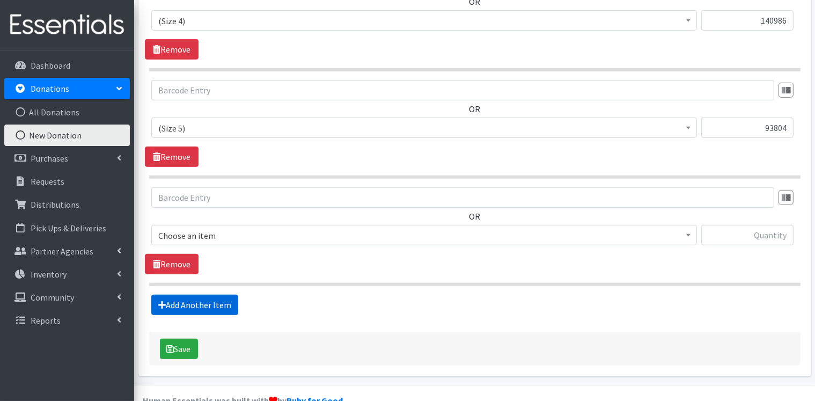
scroll to position [657, 0]
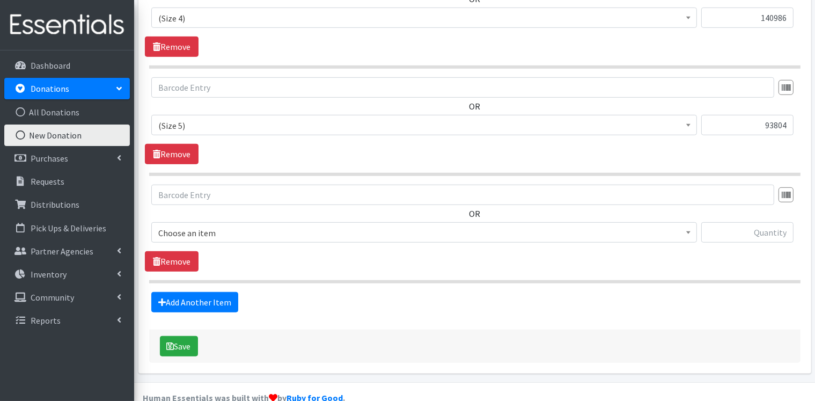
click at [265, 225] on span "Choose an item" at bounding box center [424, 232] width 532 height 15
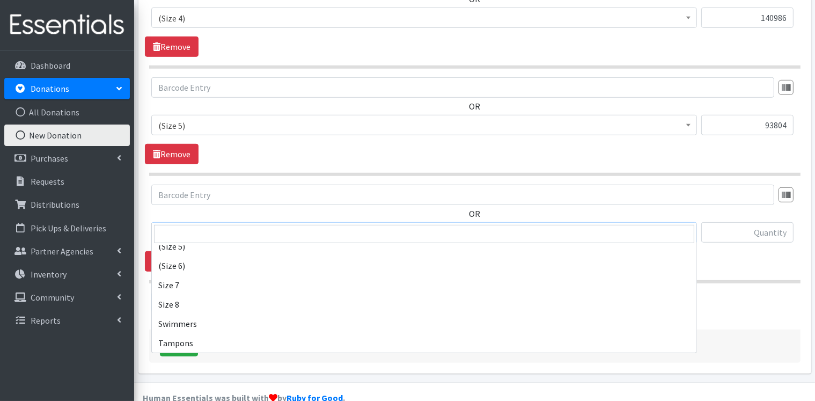
scroll to position [1127, 0]
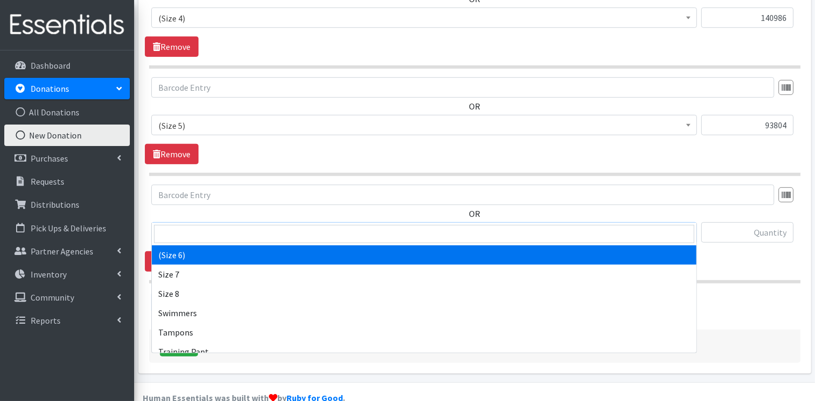
select select "14491"
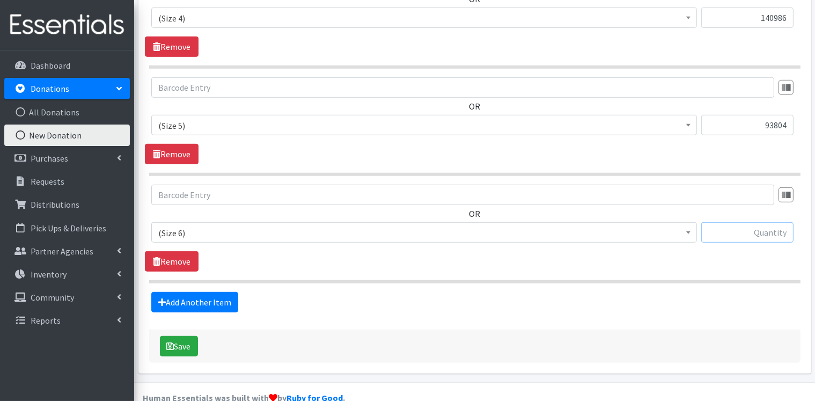
click at [747, 222] on input "text" at bounding box center [748, 232] width 92 height 20
type input "57992"
click at [200, 292] on link "Add Another Item" at bounding box center [194, 302] width 87 height 20
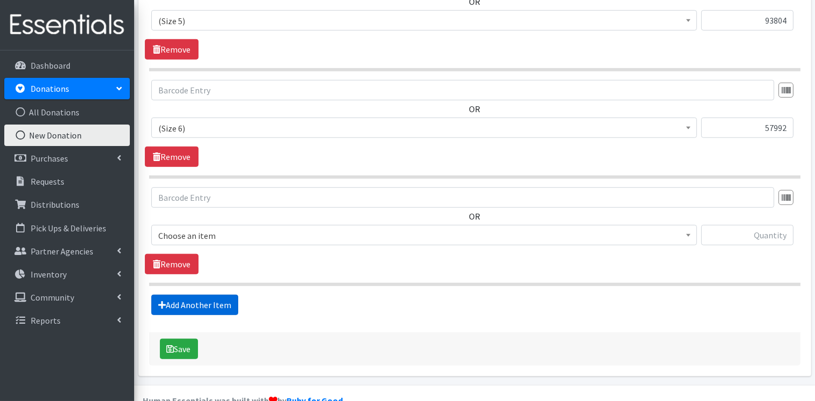
scroll to position [764, 0]
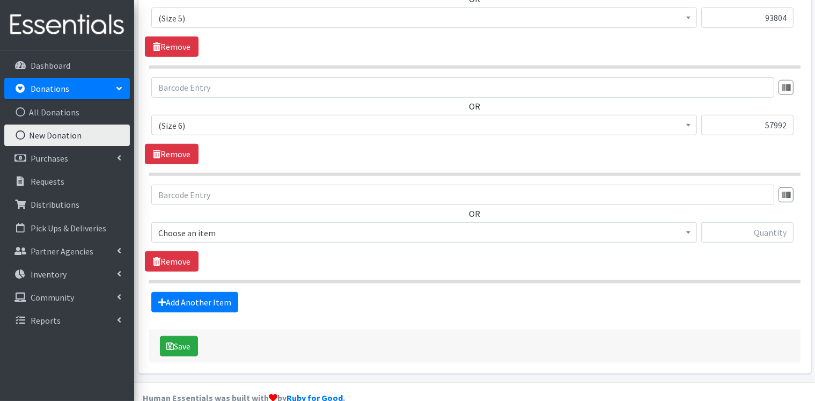
click at [280, 225] on span "Choose an item" at bounding box center [424, 232] width 532 height 15
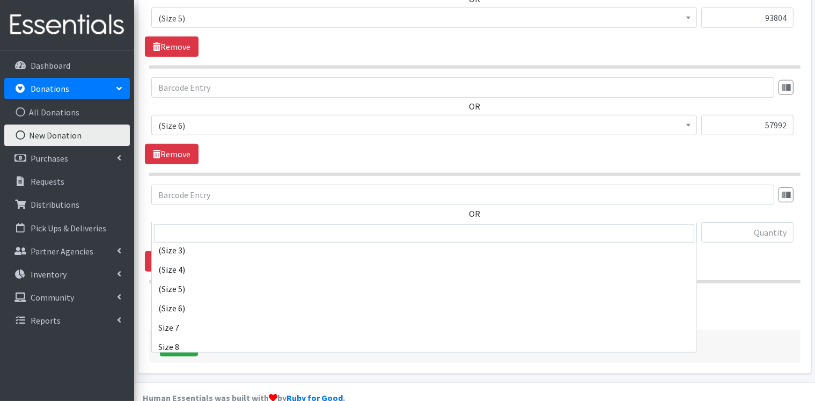
scroll to position [1127, 0]
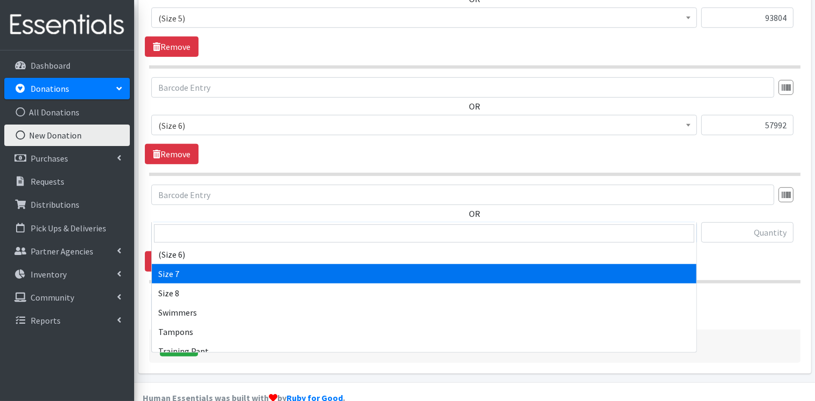
select select "14953"
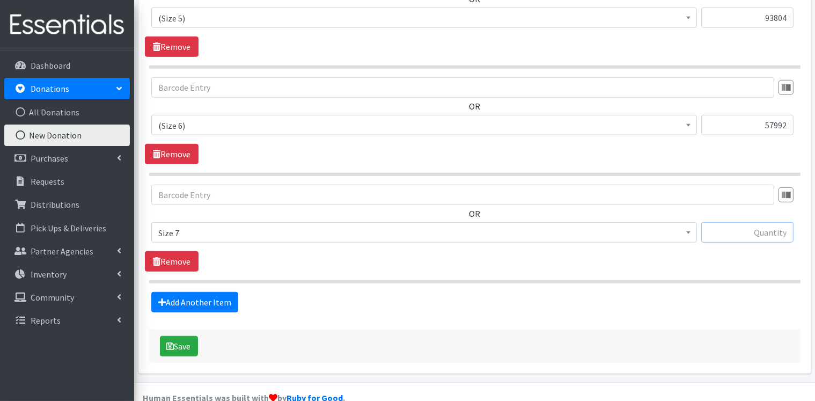
click at [752, 222] on input "text" at bounding box center [748, 232] width 92 height 20
type input "48972"
click at [185, 336] on button "Save" at bounding box center [179, 346] width 38 height 20
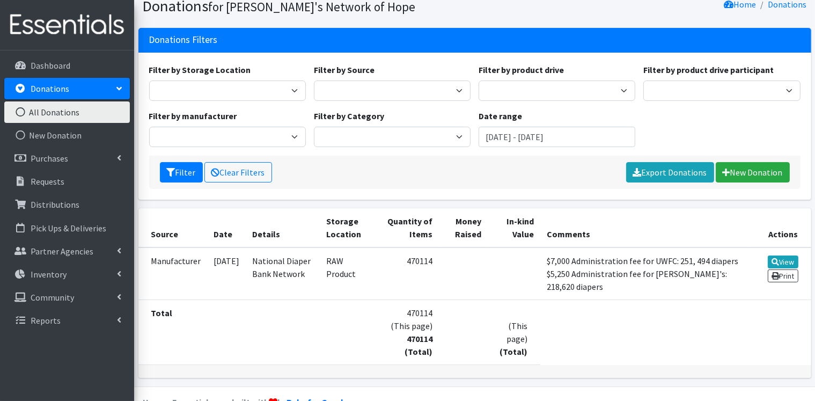
scroll to position [90, 0]
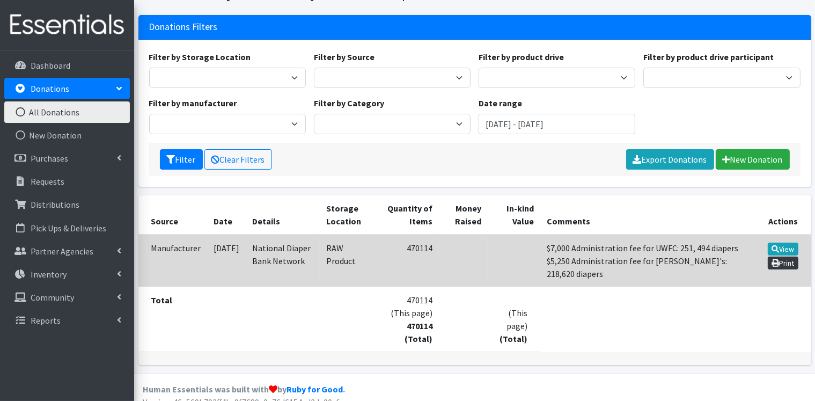
click at [787, 265] on link "Print" at bounding box center [783, 263] width 31 height 13
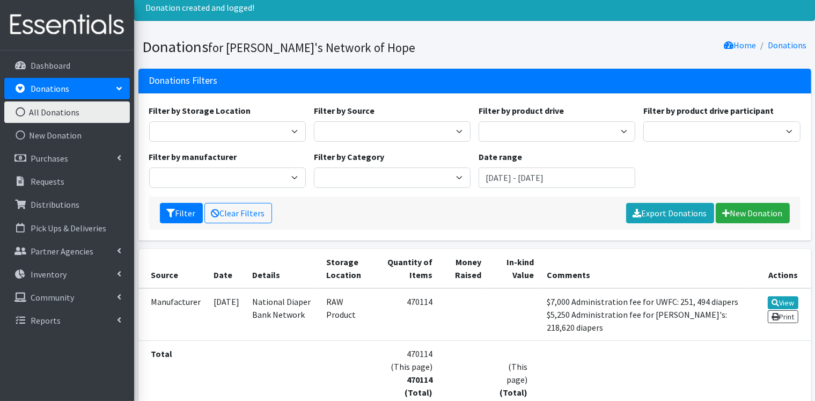
scroll to position [0, 0]
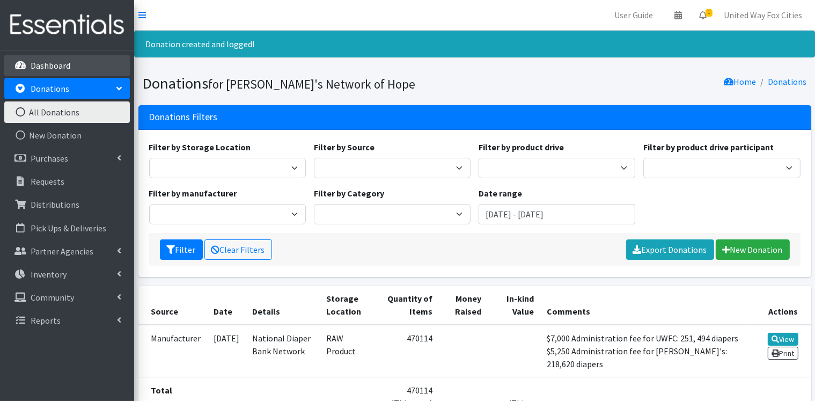
click at [42, 64] on p "Dashboard" at bounding box center [51, 65] width 40 height 11
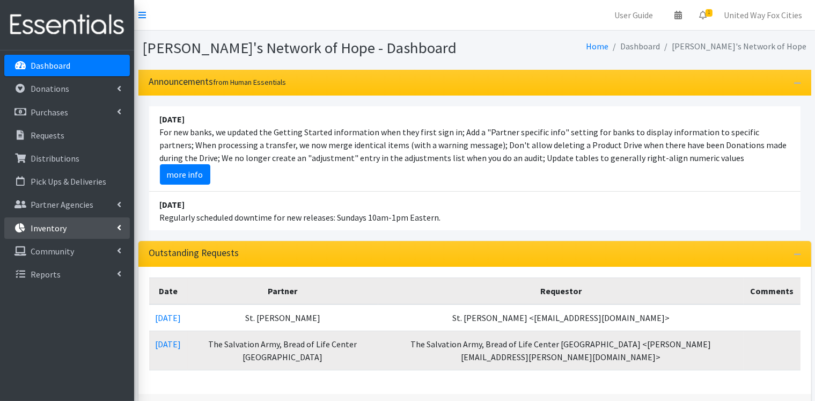
click at [71, 227] on link "Inventory" at bounding box center [67, 227] width 126 height 21
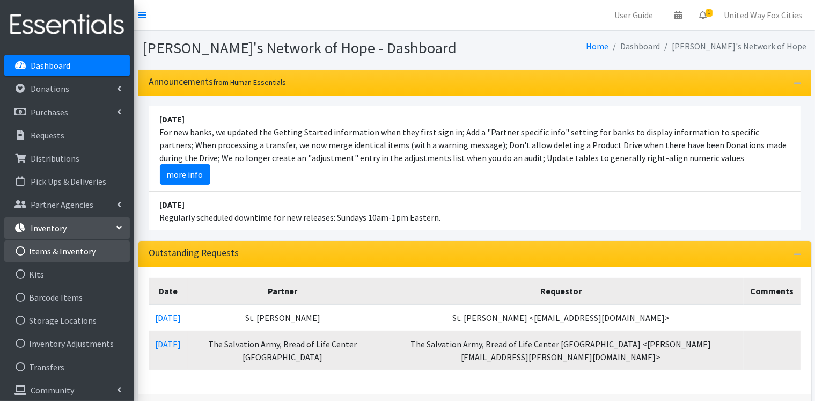
click at [64, 253] on link "Items & Inventory" at bounding box center [67, 250] width 126 height 21
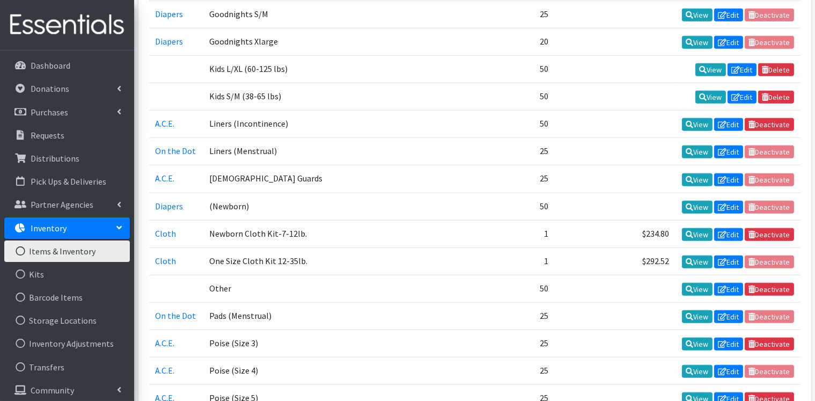
scroll to position [1127, 0]
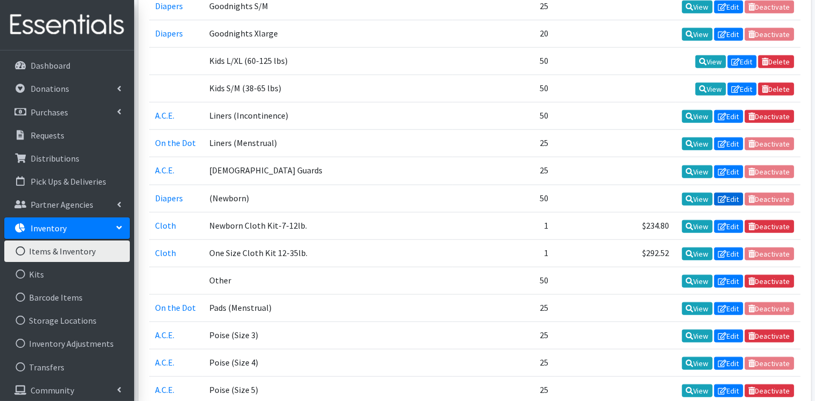
click at [728, 193] on link "Edit" at bounding box center [728, 199] width 29 height 13
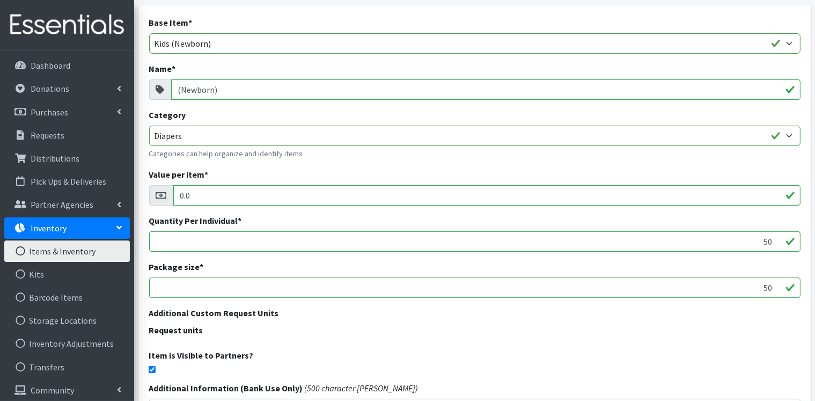
scroll to position [196, 0]
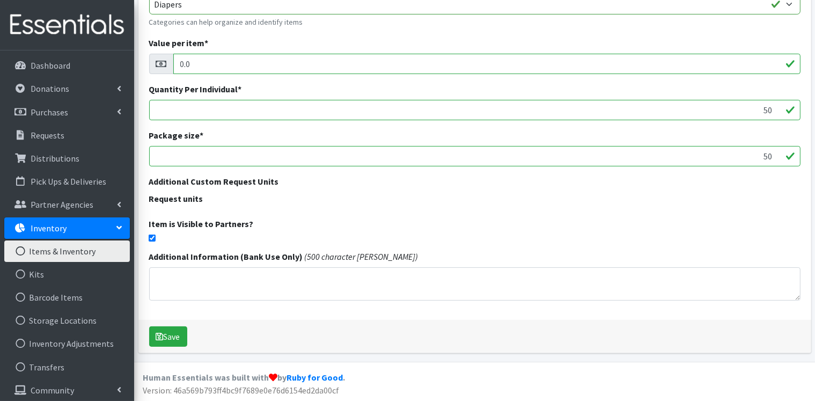
click at [62, 252] on link "Items & Inventory" at bounding box center [67, 250] width 126 height 21
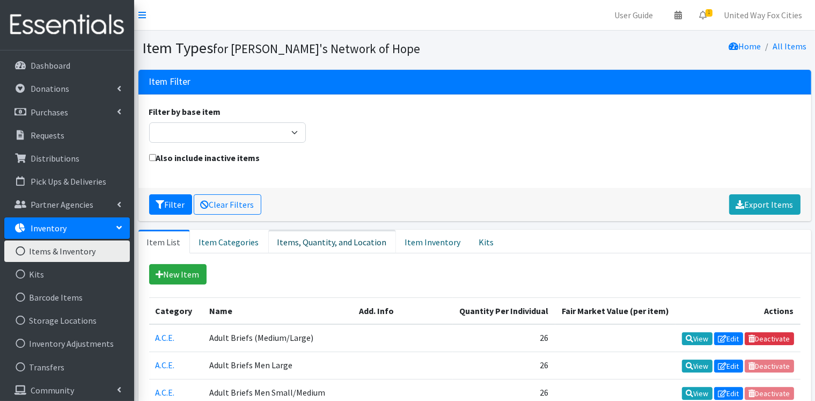
click at [340, 244] on link "Items, Quantity, and Location" at bounding box center [332, 242] width 128 height 24
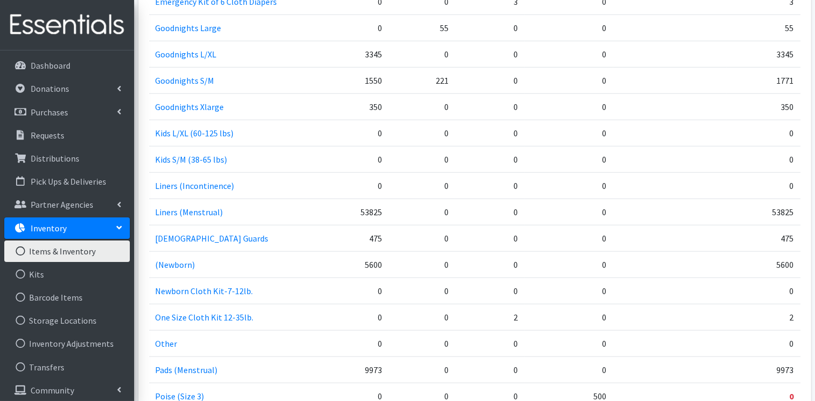
scroll to position [1020, 0]
click at [53, 64] on p "Dashboard" at bounding box center [51, 65] width 40 height 11
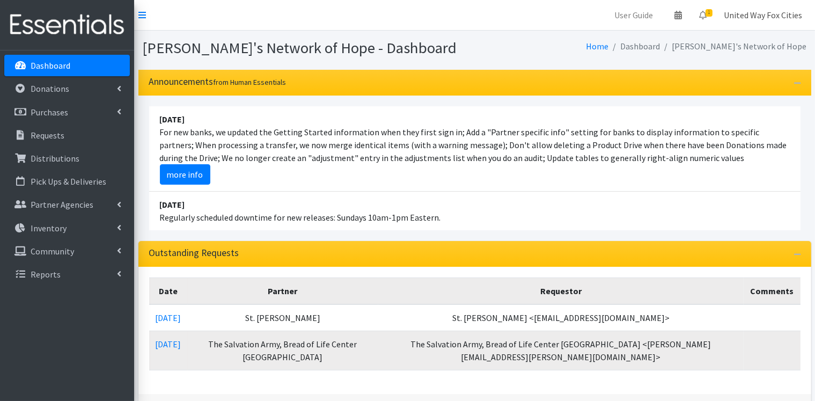
click at [767, 18] on link "United Way Fox Cities" at bounding box center [764, 14] width 96 height 21
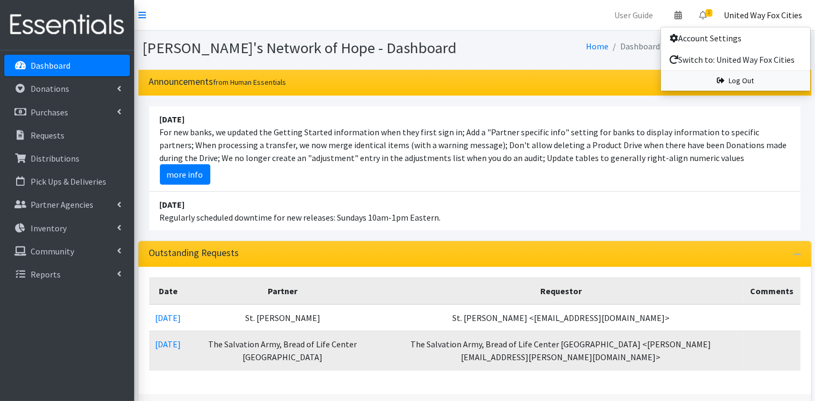
click at [752, 84] on link "Log Out" at bounding box center [735, 81] width 149 height 20
